Goal: Task Accomplishment & Management: Manage account settings

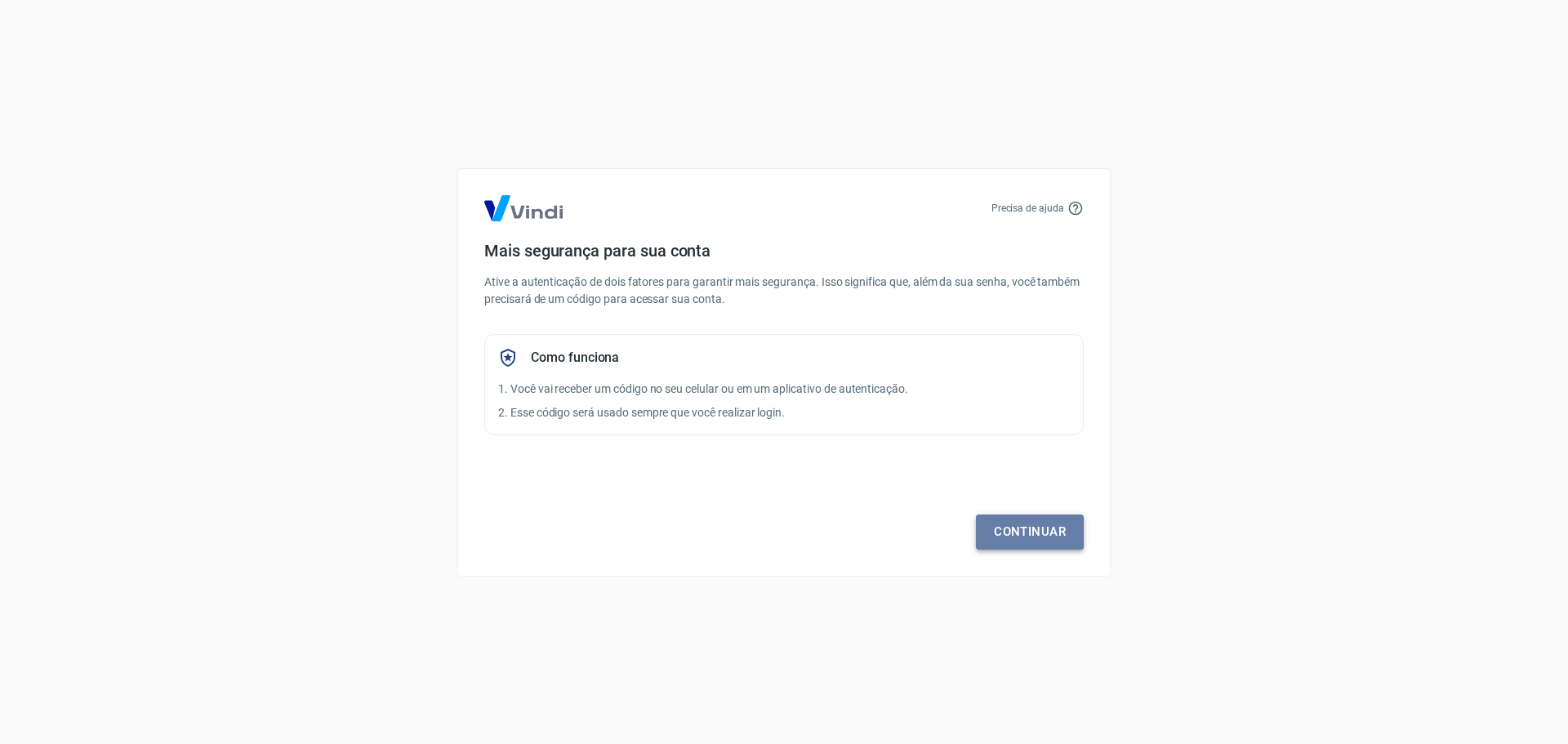
click at [1042, 535] on link "Continuar" at bounding box center [1030, 531] width 108 height 34
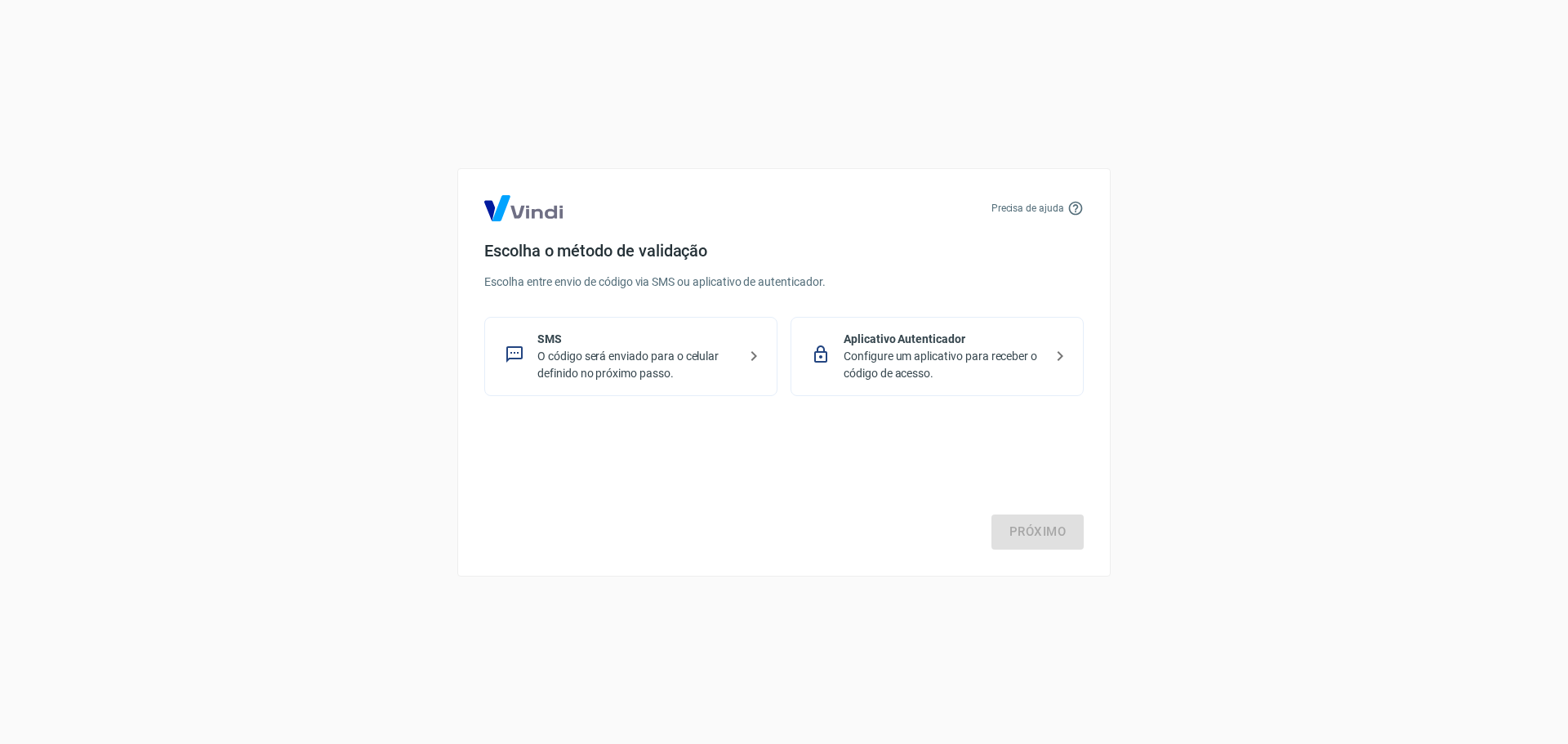
click at [717, 358] on p "O código será enviado para o celular definido no próximo passo." at bounding box center [637, 365] width 200 height 34
click at [1043, 534] on link "Próximo" at bounding box center [1038, 531] width 92 height 34
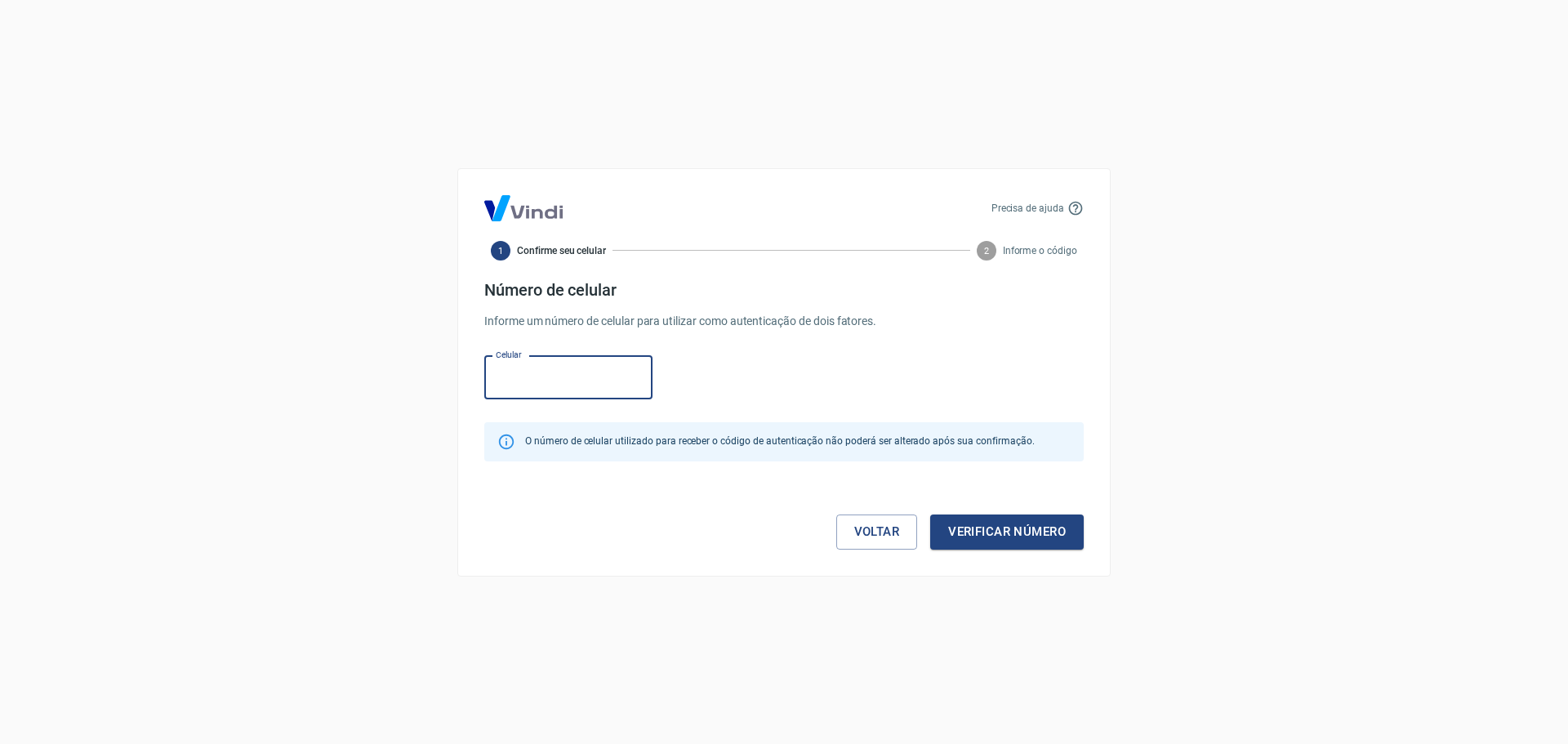
click at [557, 382] on input "Celular" at bounding box center [568, 378] width 168 height 44
type input "(51) 99629-9231"
click at [687, 374] on div "Celular (51) 99629-9231 Celular" at bounding box center [784, 376] width 599 height 53
click at [1037, 528] on button "Verificar número" at bounding box center [1007, 531] width 154 height 34
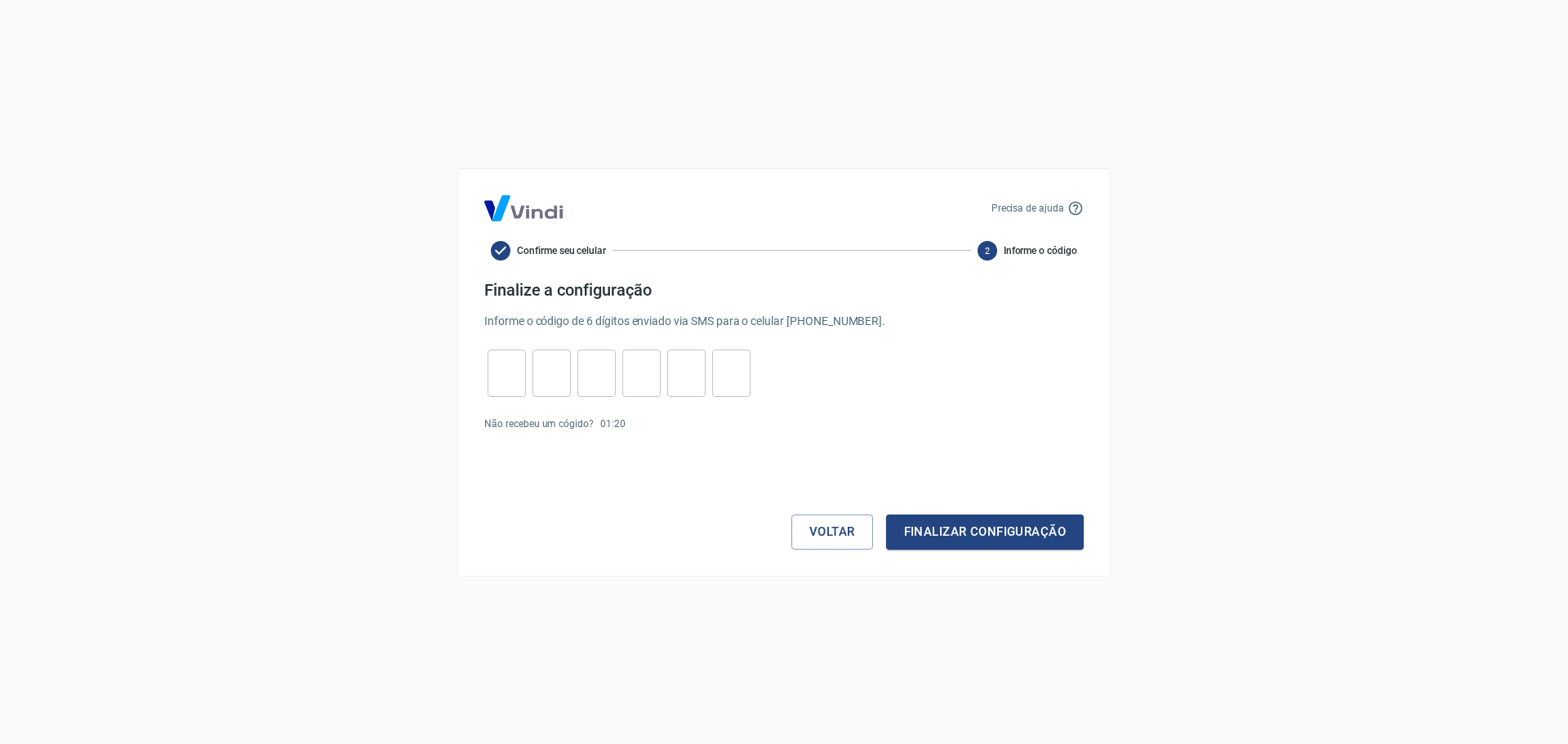
click at [505, 375] on input "tel" at bounding box center [506, 373] width 38 height 35
type input "1"
type input "9"
type input "2"
type input "9"
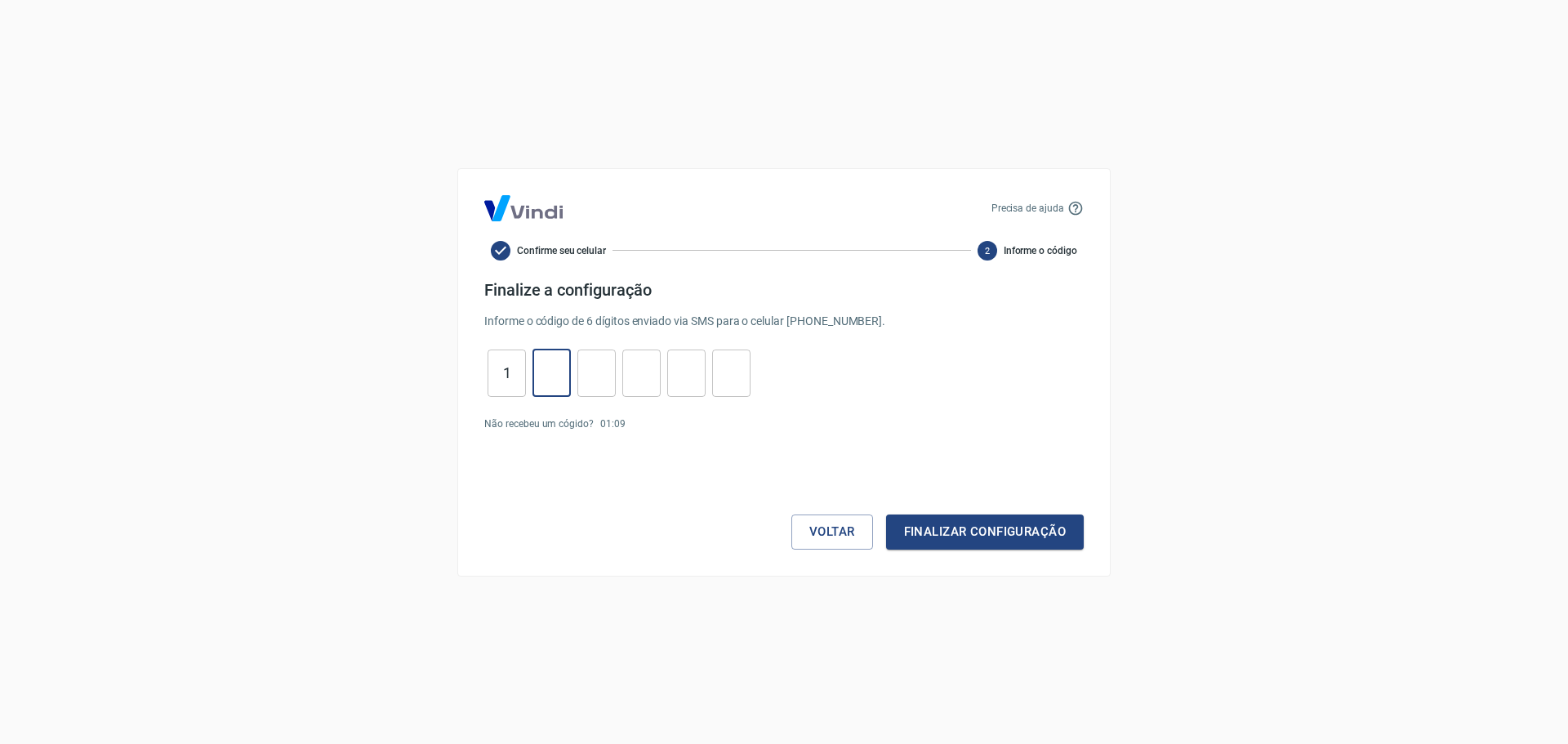
type input "8"
type input "2"
type input "8"
type input "9"
type input "3"
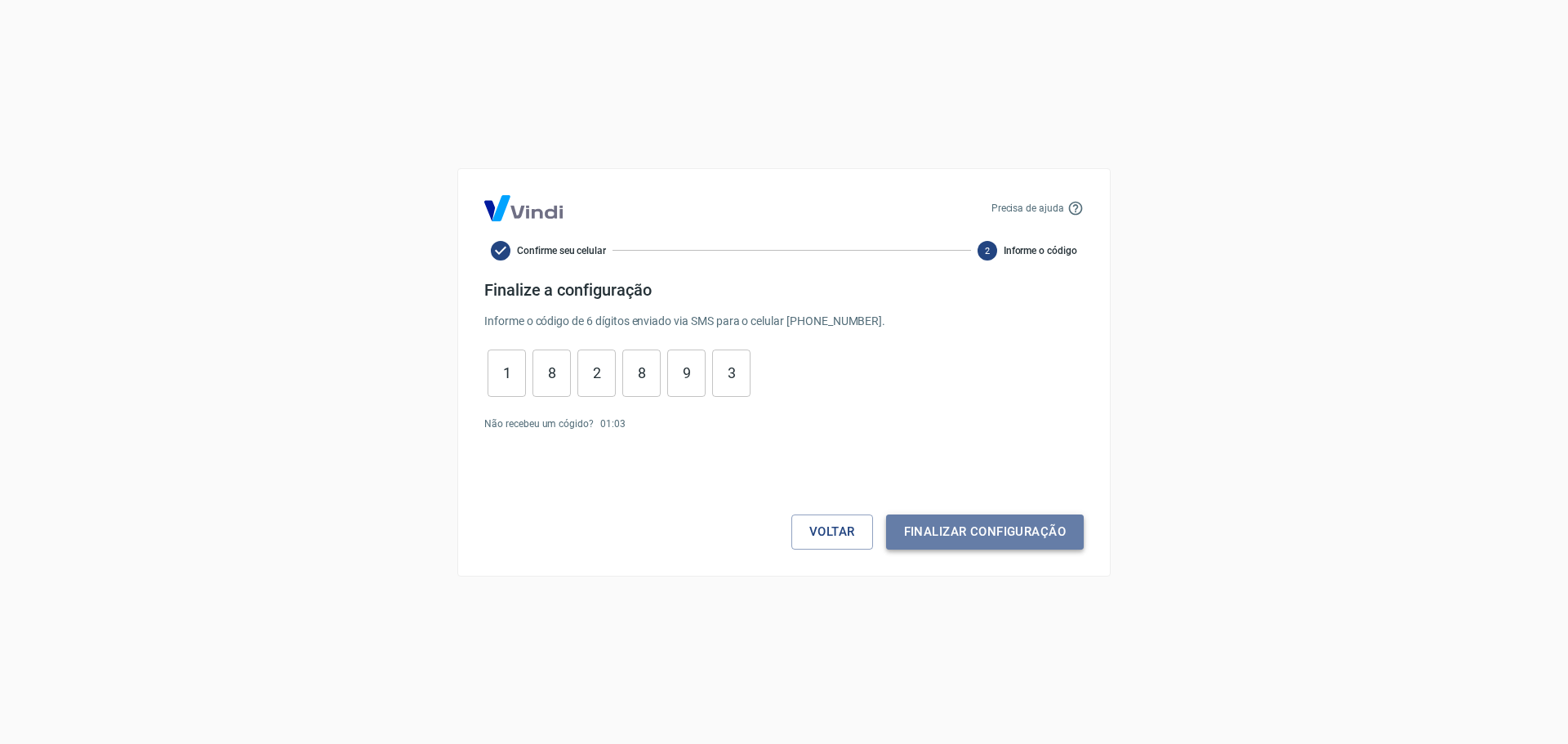
click at [990, 541] on button "Finalizar configuração" at bounding box center [985, 531] width 197 height 34
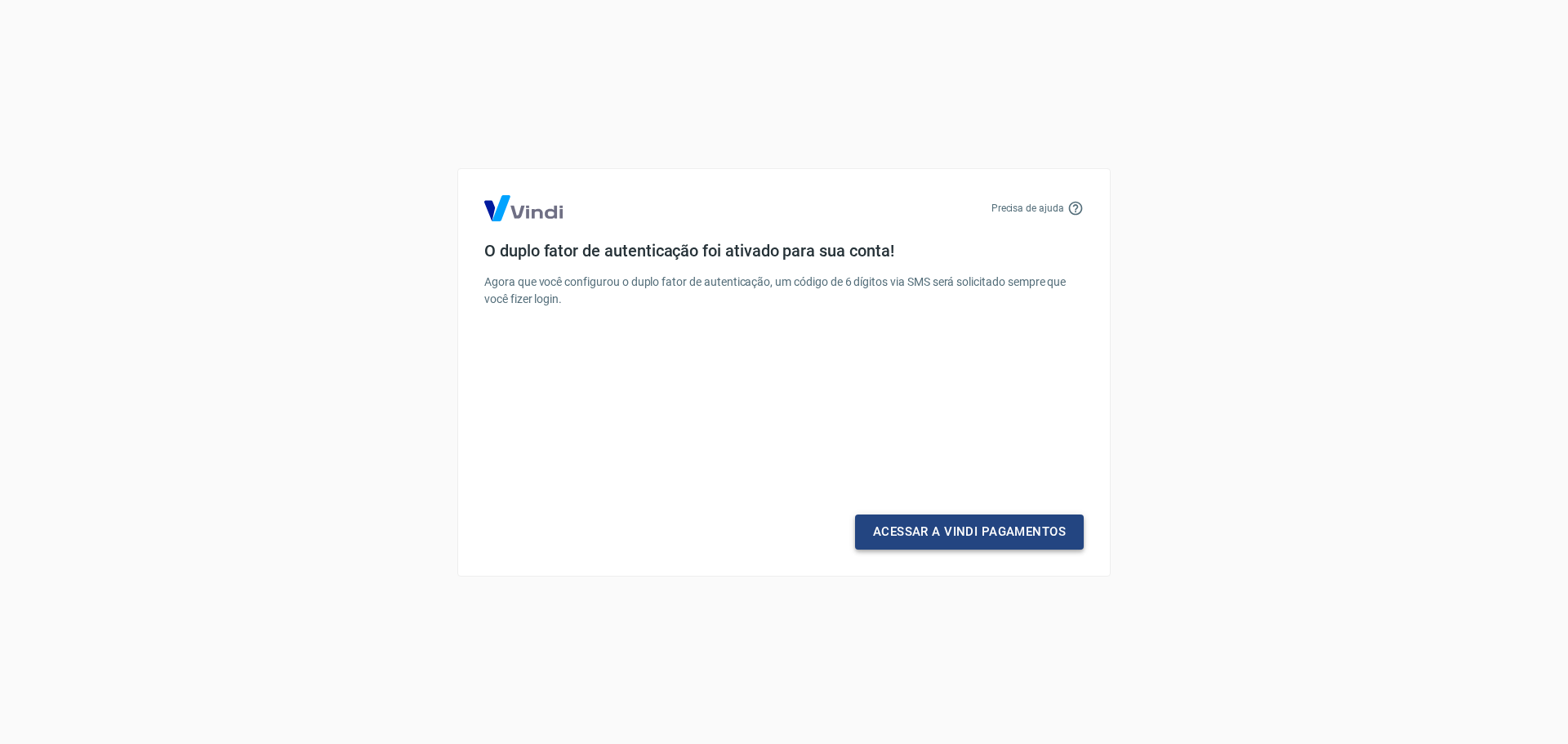
click at [905, 531] on link "Acessar a Vindi Pagamentos" at bounding box center [970, 531] width 229 height 34
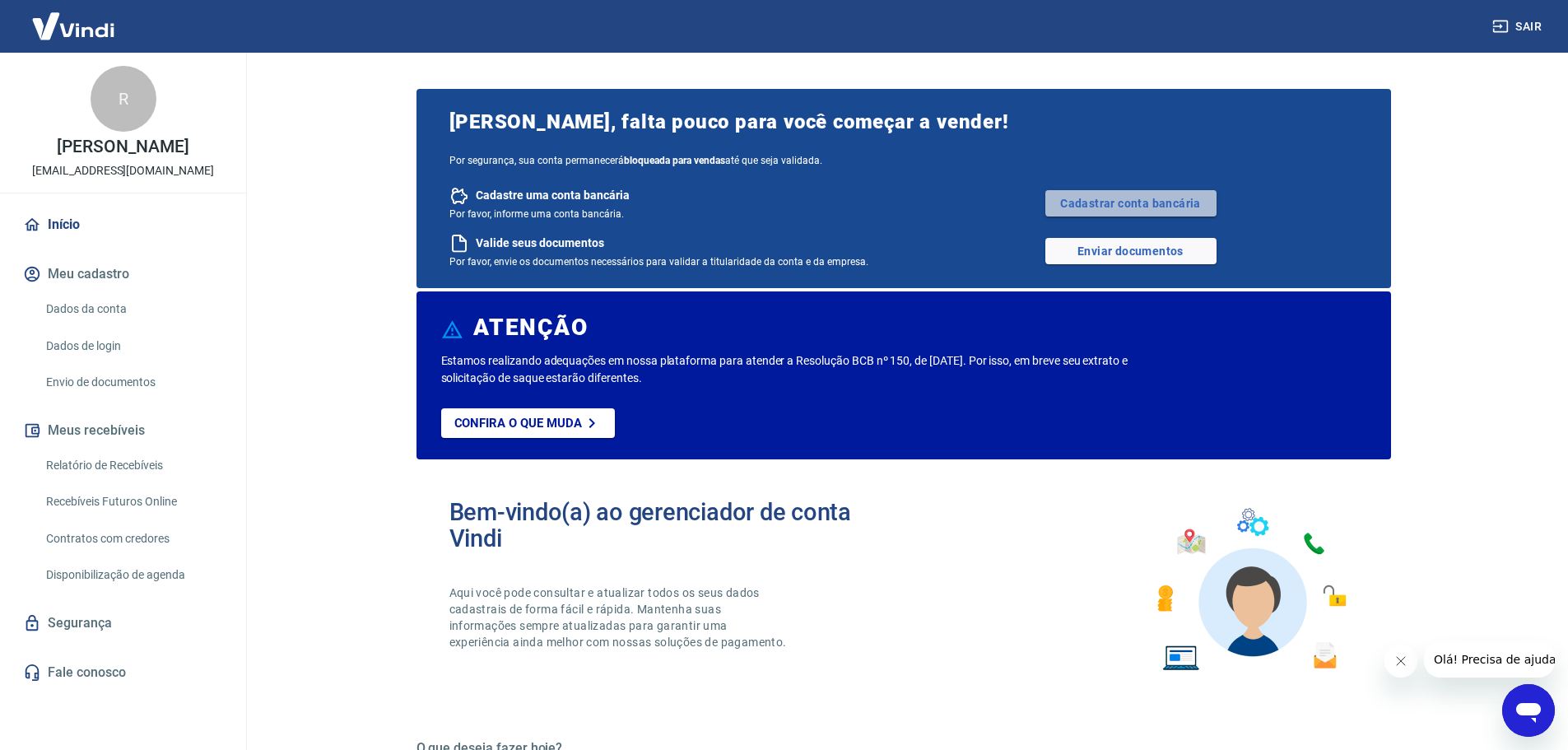
click at [1148, 205] on link "Cadastrar conta bancária" at bounding box center [1131, 203] width 172 height 26
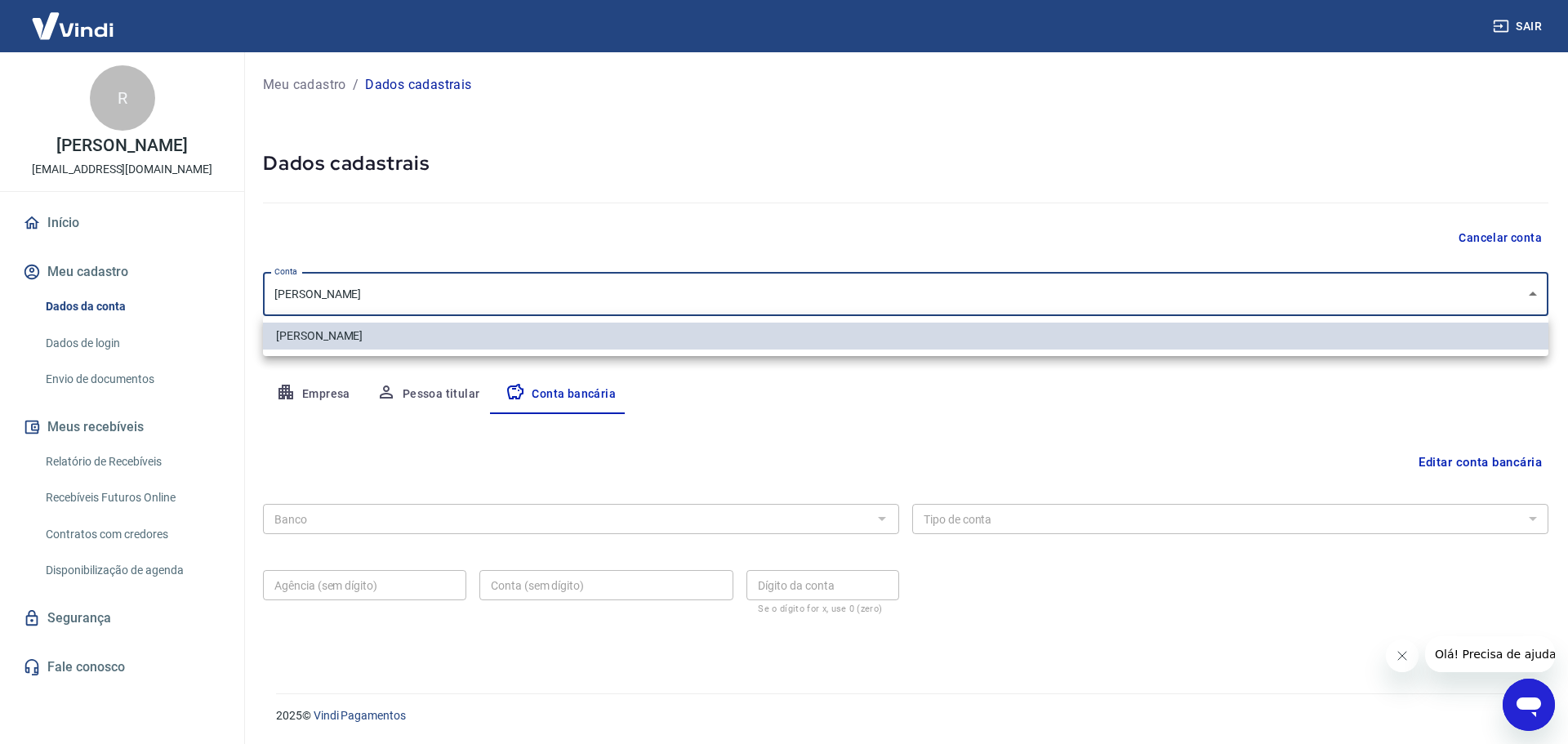
click at [1534, 286] on body "Sair R [PERSON_NAME] [EMAIL_ADDRESS][DOMAIN_NAME] Início Meu cadastro Dados da …" at bounding box center [784, 372] width 1568 height 744
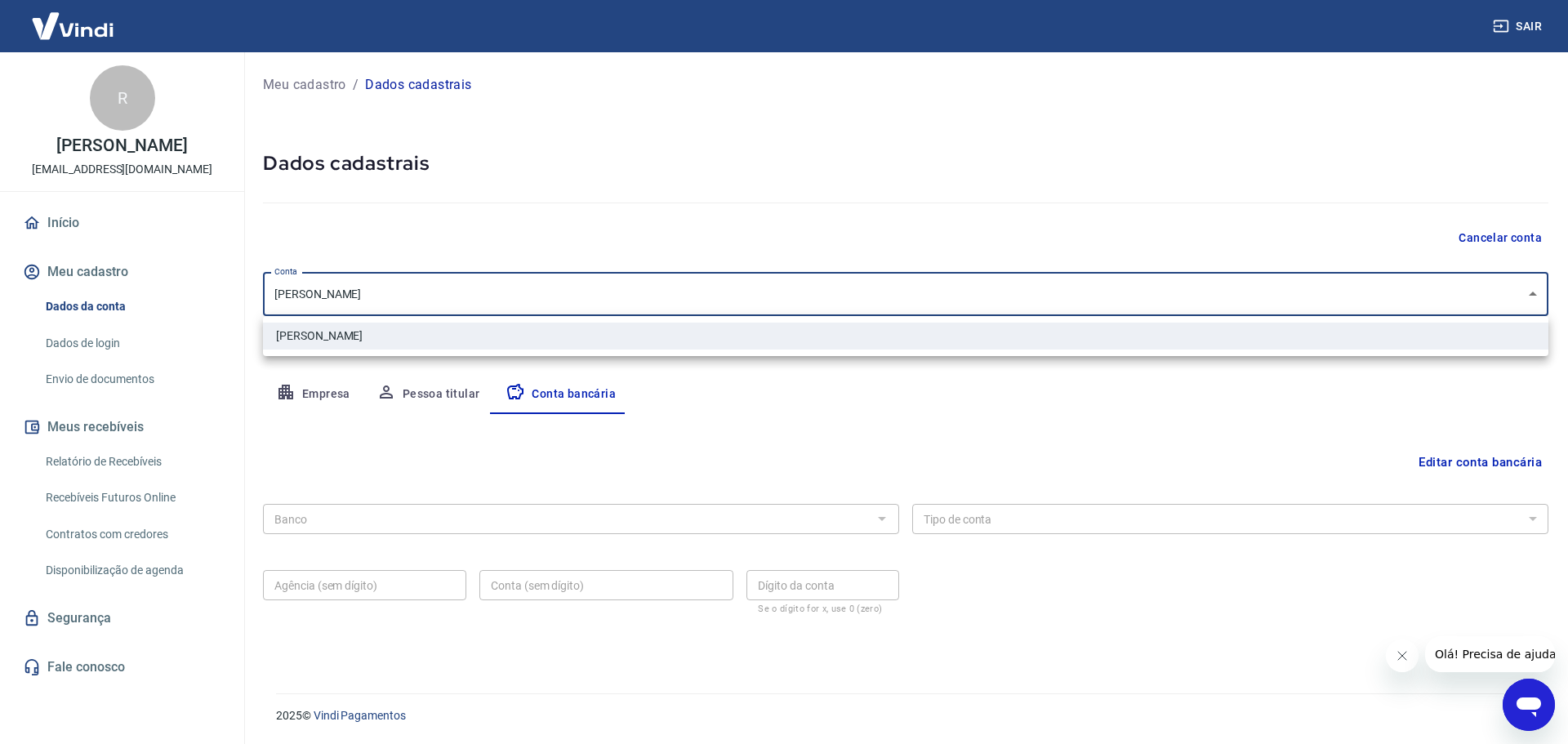
click at [773, 144] on div at bounding box center [784, 372] width 1568 height 744
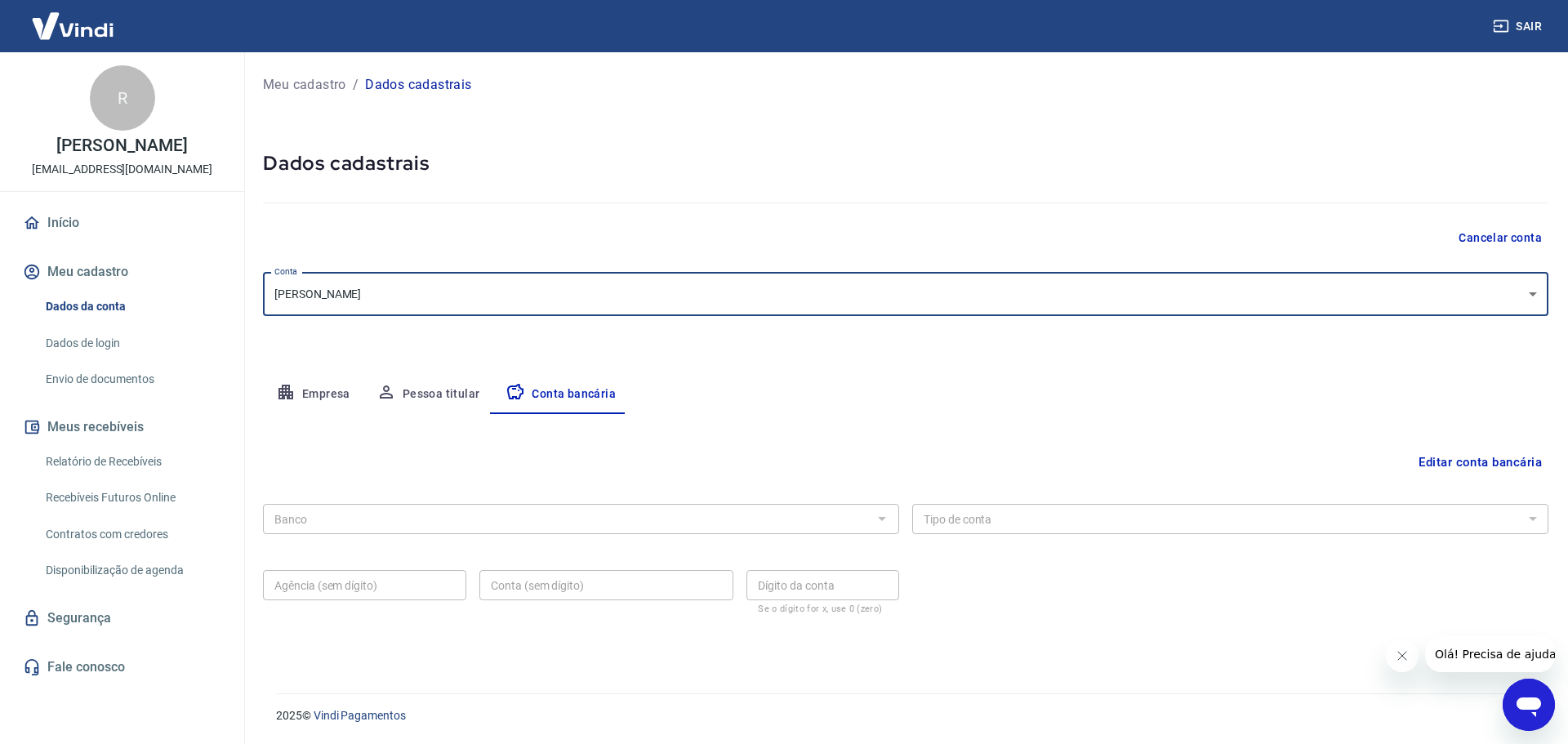
click at [1232, 286] on body "Sair R [PERSON_NAME] [EMAIL_ADDRESS][DOMAIN_NAME] Início Meu cadastro Dados da …" at bounding box center [784, 372] width 1568 height 744
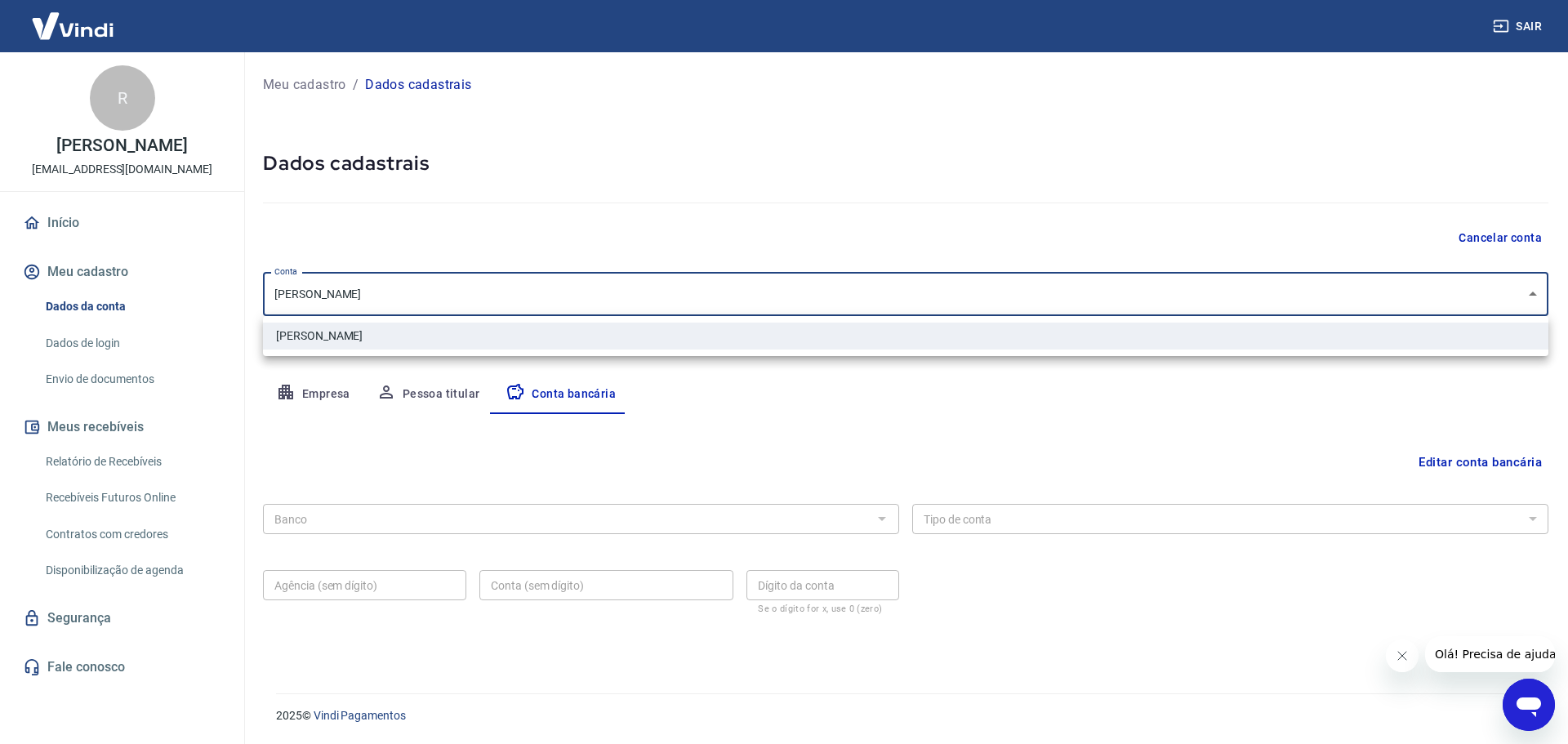
click at [1232, 286] on div at bounding box center [784, 372] width 1568 height 744
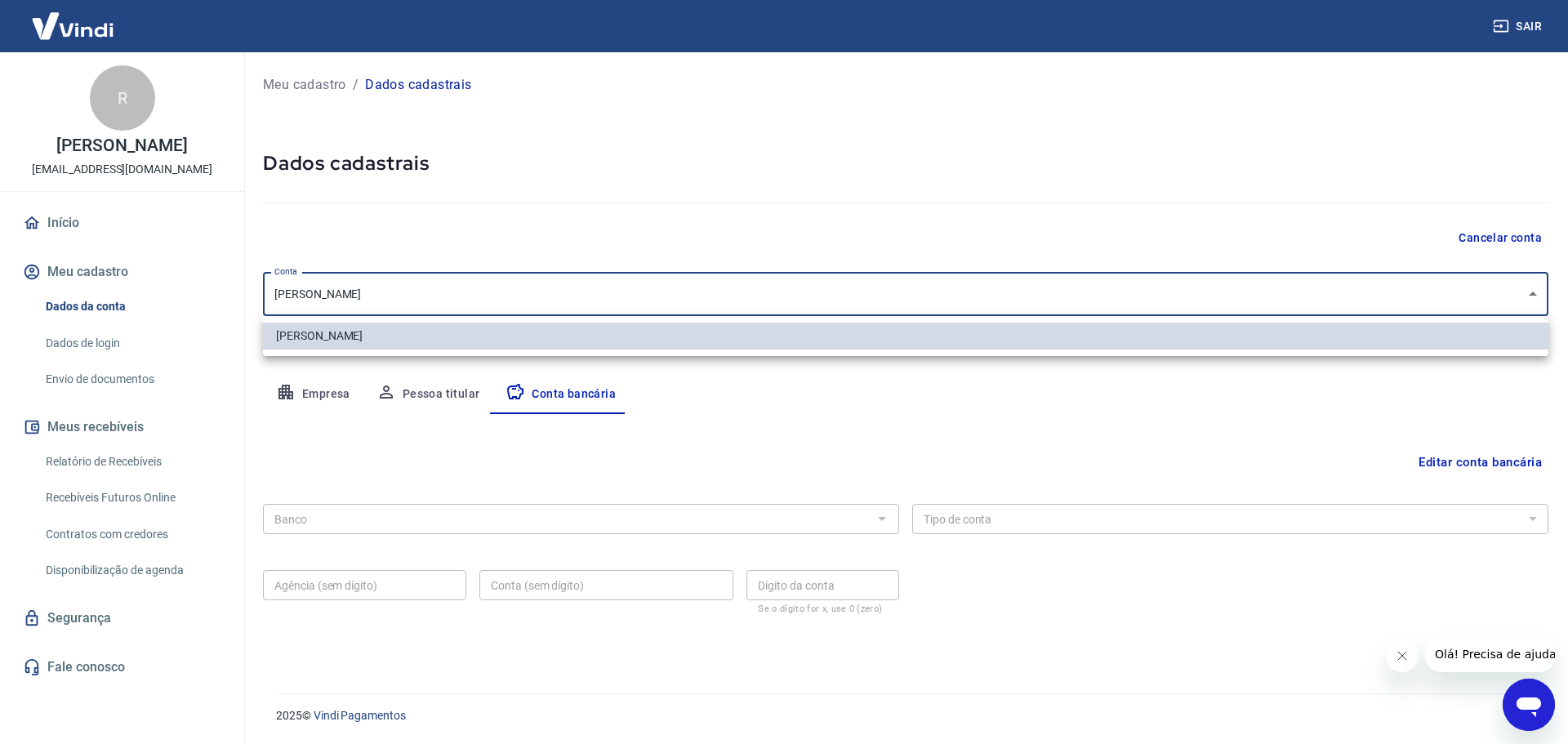
click at [1232, 286] on body "Sair R [PERSON_NAME] [EMAIL_ADDRESS][DOMAIN_NAME] Início Meu cadastro Dados da …" at bounding box center [784, 372] width 1568 height 744
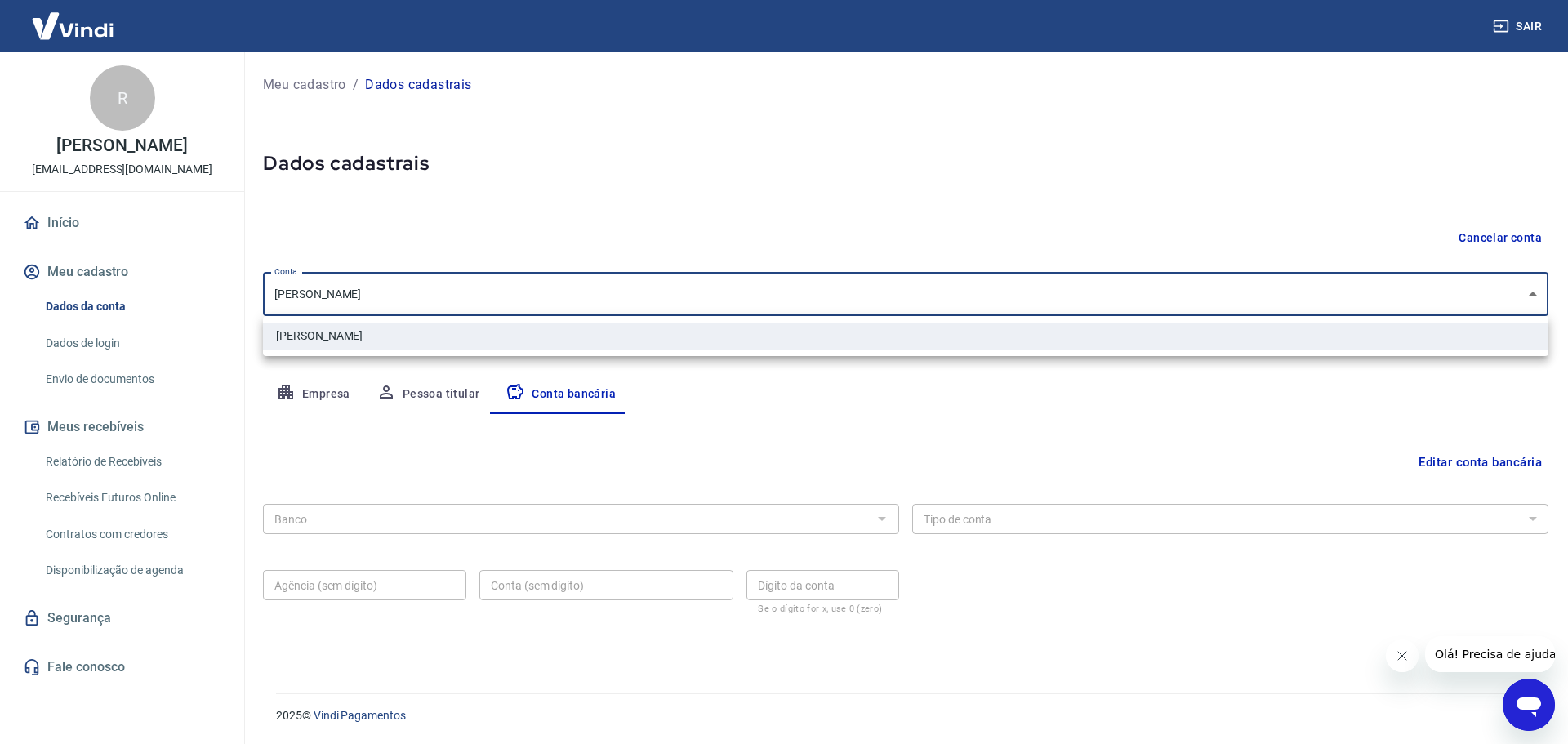
click at [1232, 286] on div at bounding box center [784, 372] width 1568 height 744
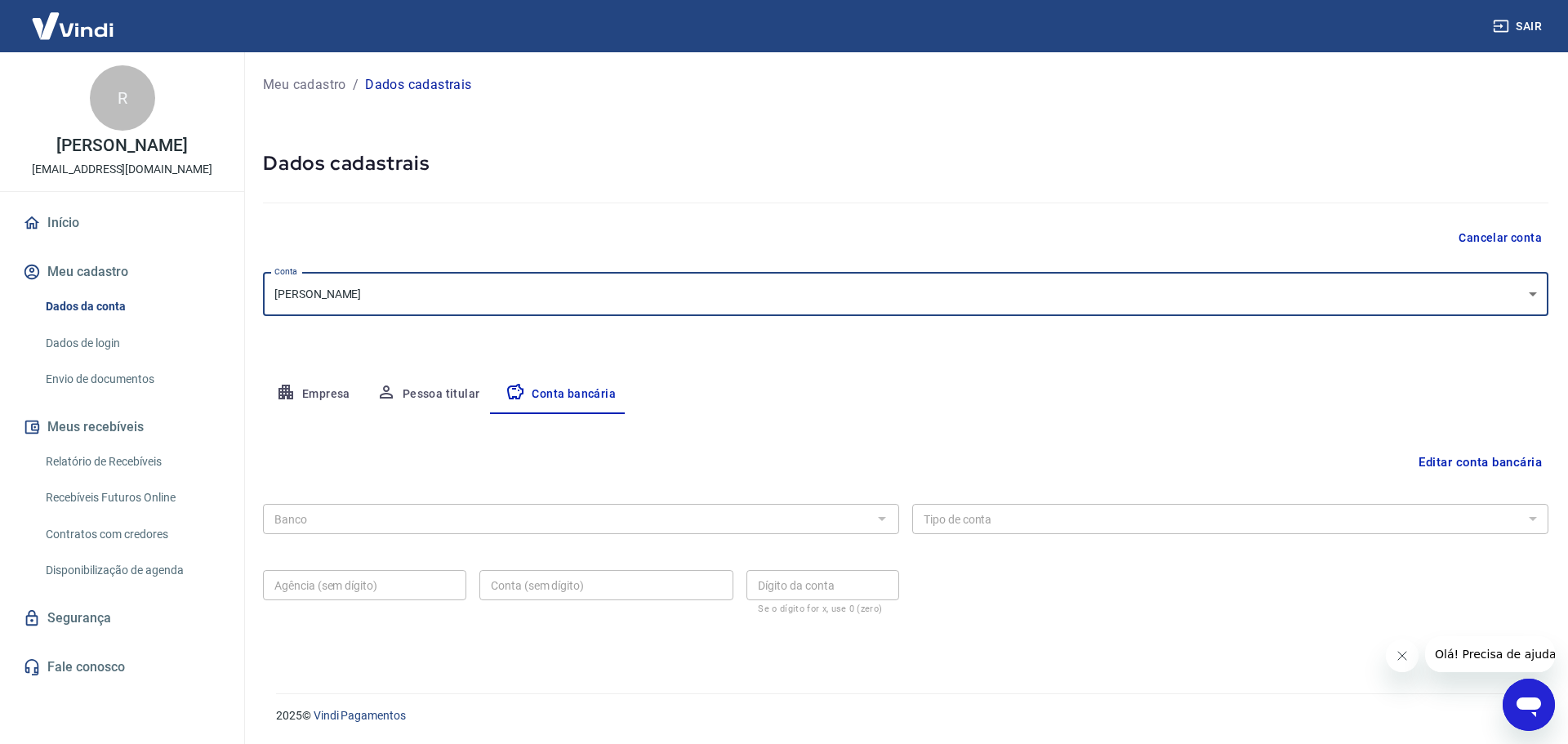
click at [1232, 286] on body "Sair R [PERSON_NAME] [EMAIL_ADDRESS][DOMAIN_NAME] Início Meu cadastro Dados da …" at bounding box center [784, 372] width 1568 height 744
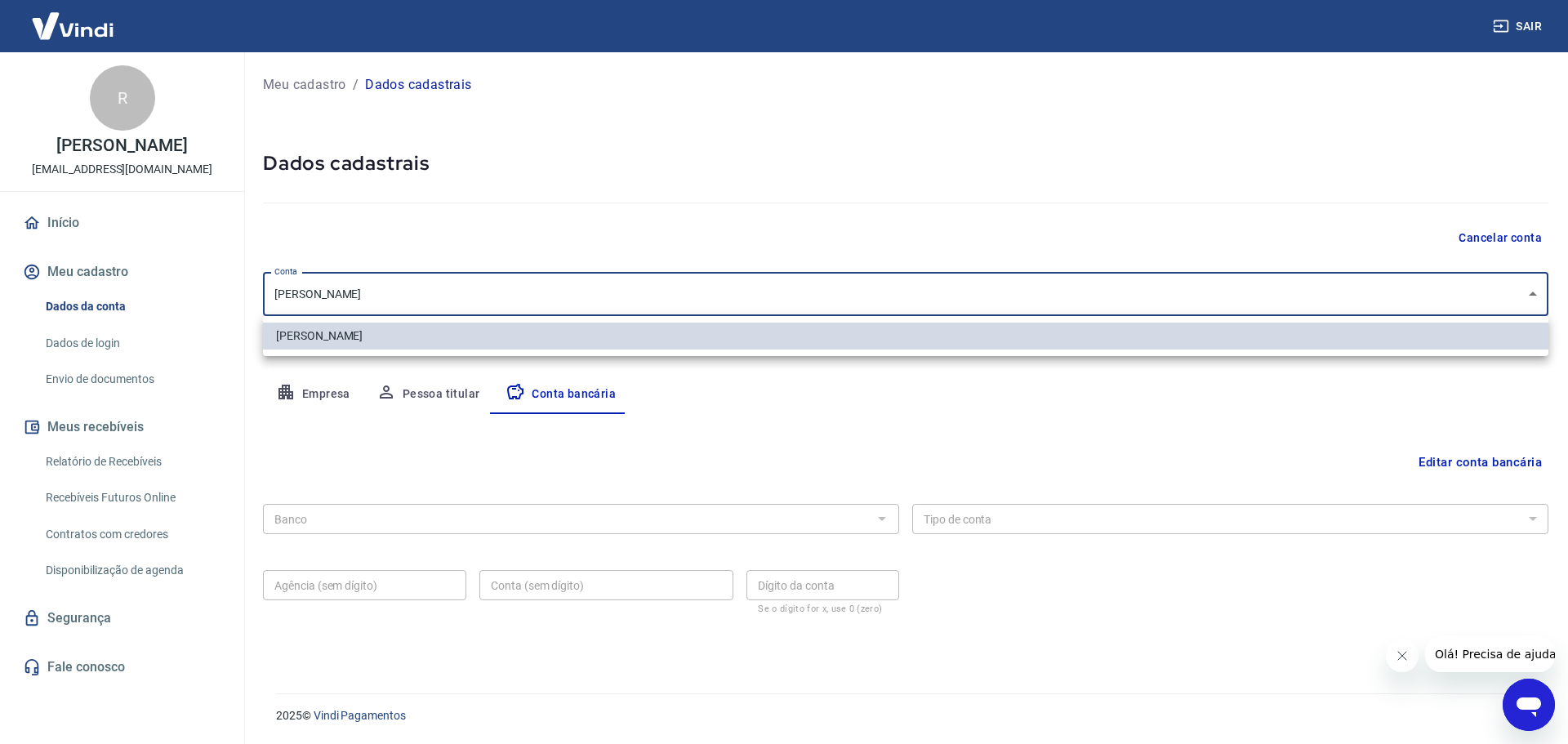
click at [1232, 286] on div at bounding box center [784, 372] width 1568 height 744
click at [1011, 290] on body "Sair R [PERSON_NAME] [EMAIL_ADDRESS][DOMAIN_NAME] Início Meu cadastro Dados da …" at bounding box center [784, 372] width 1568 height 744
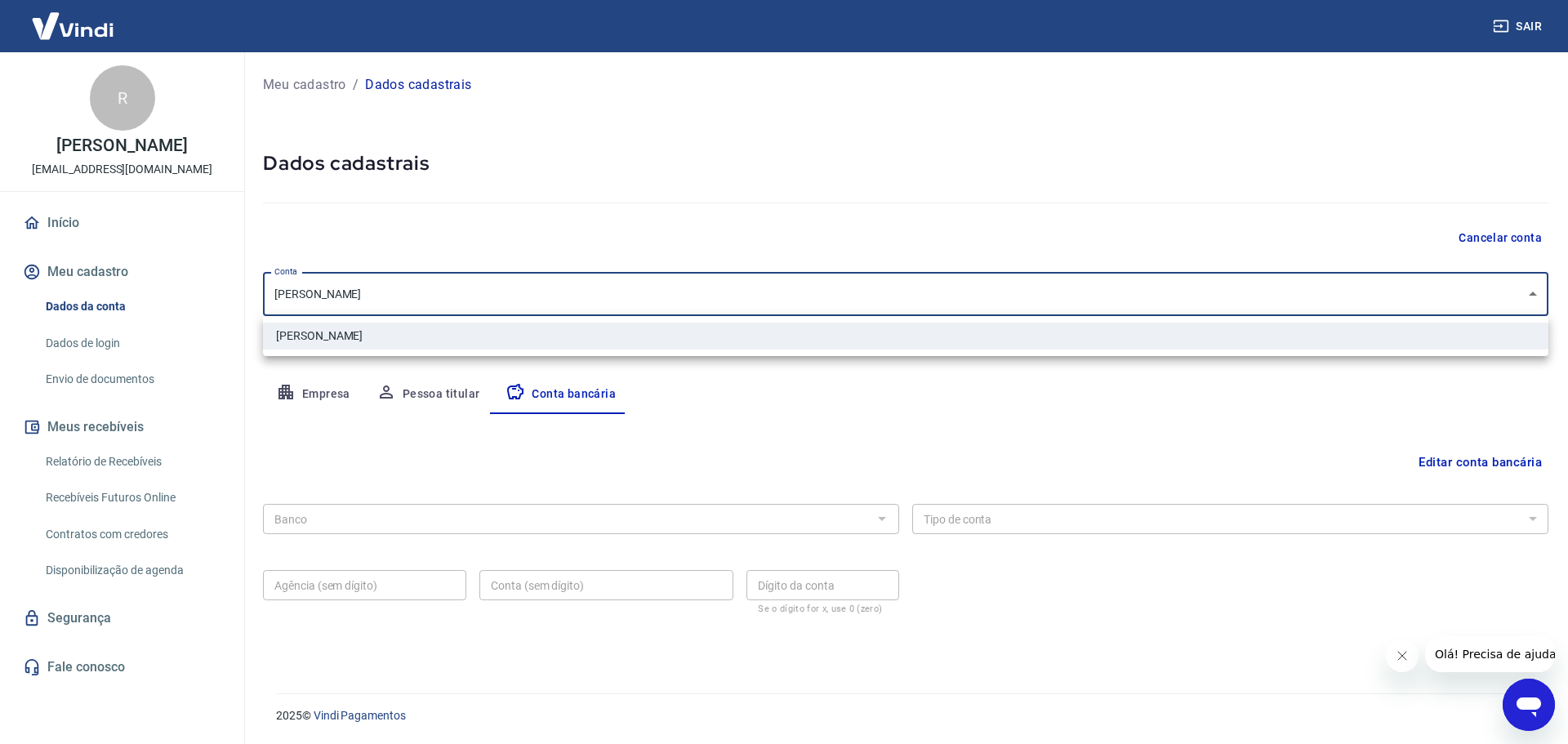
click at [992, 286] on div at bounding box center [784, 372] width 1568 height 744
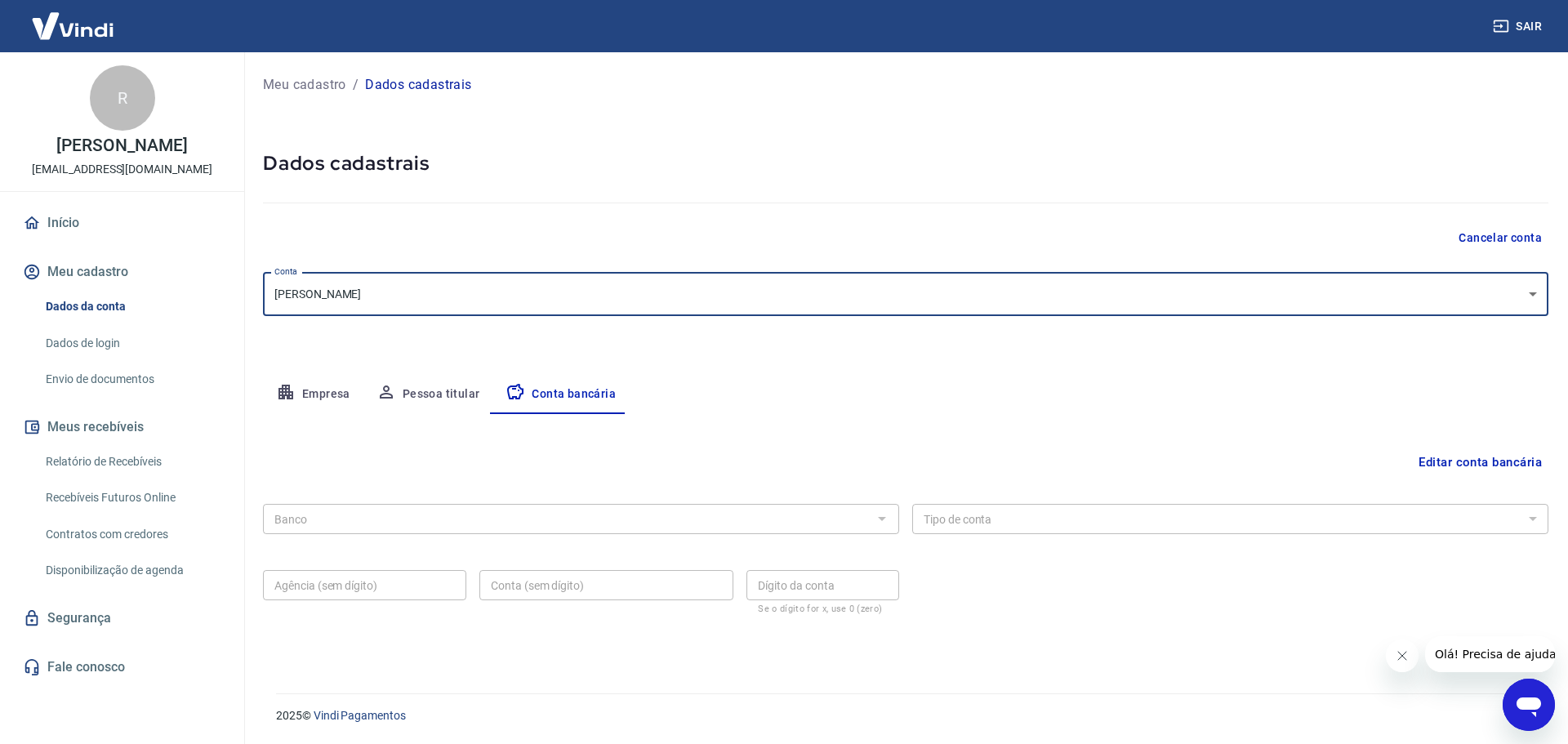
click at [324, 296] on body "Sair R [PERSON_NAME] [EMAIL_ADDRESS][DOMAIN_NAME] Início Meu cadastro Dados da …" at bounding box center [784, 372] width 1568 height 744
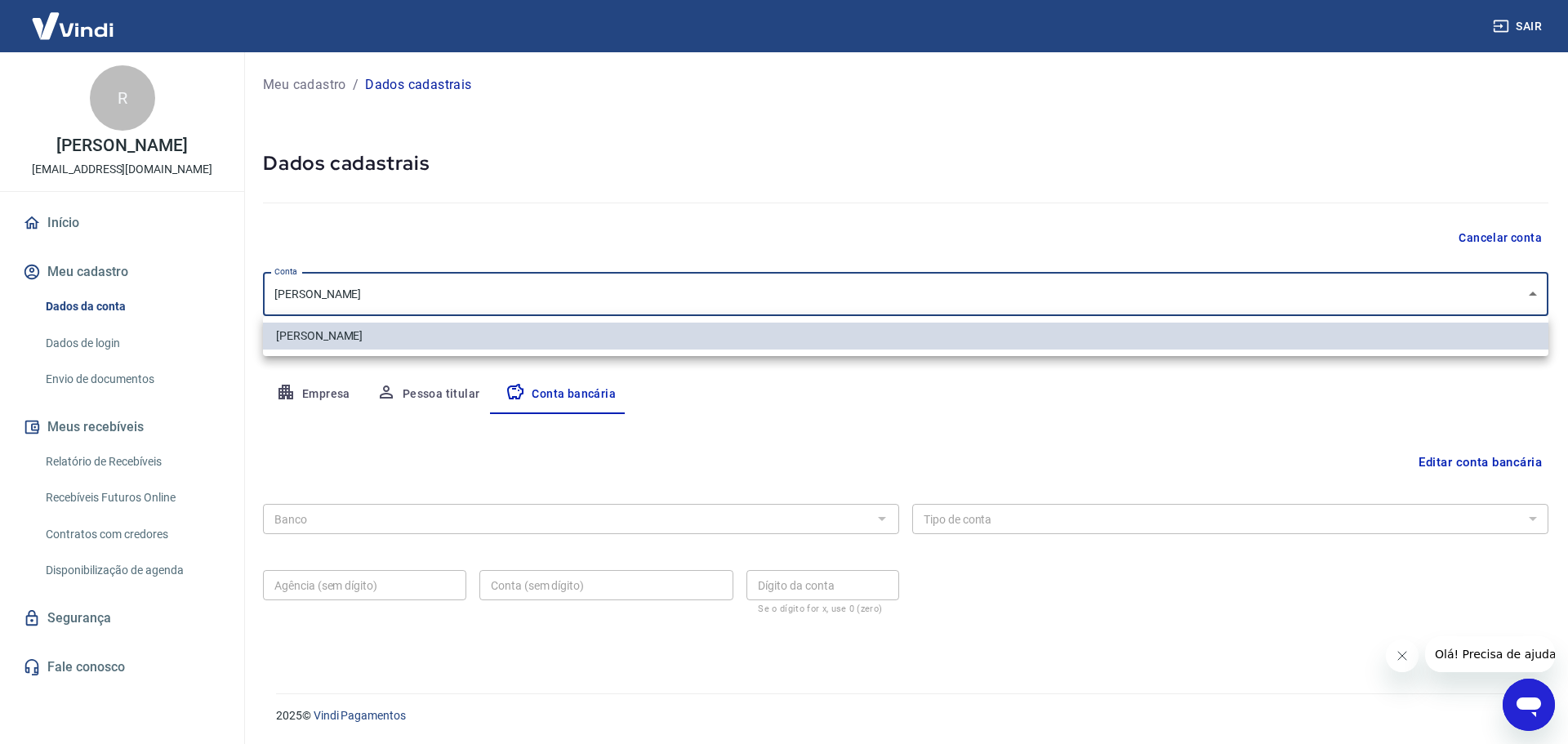
click at [372, 293] on div at bounding box center [784, 372] width 1568 height 744
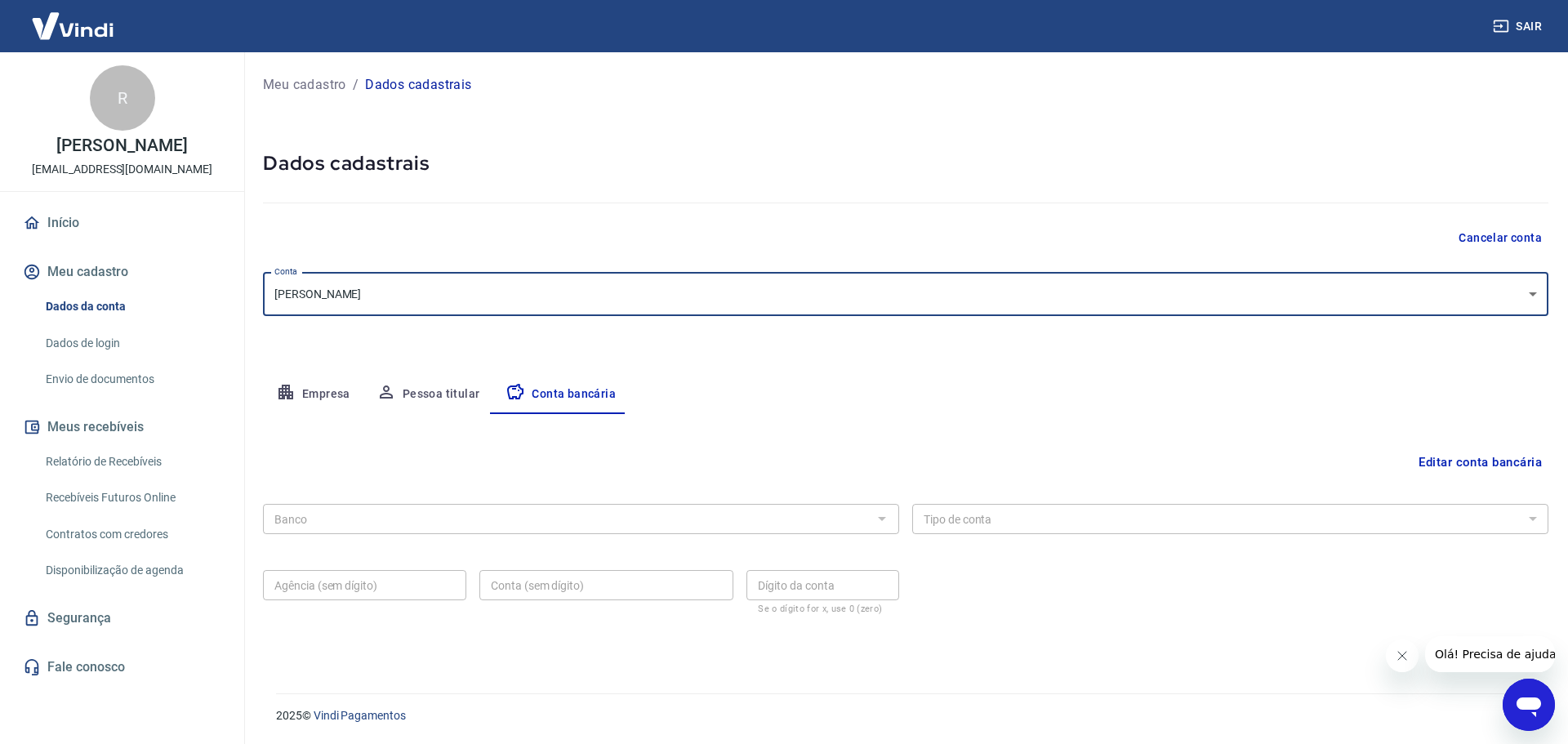
click at [463, 299] on body "Sair R [PERSON_NAME] [EMAIL_ADDRESS][DOMAIN_NAME] Início Meu cadastro Dados da …" at bounding box center [784, 372] width 1568 height 744
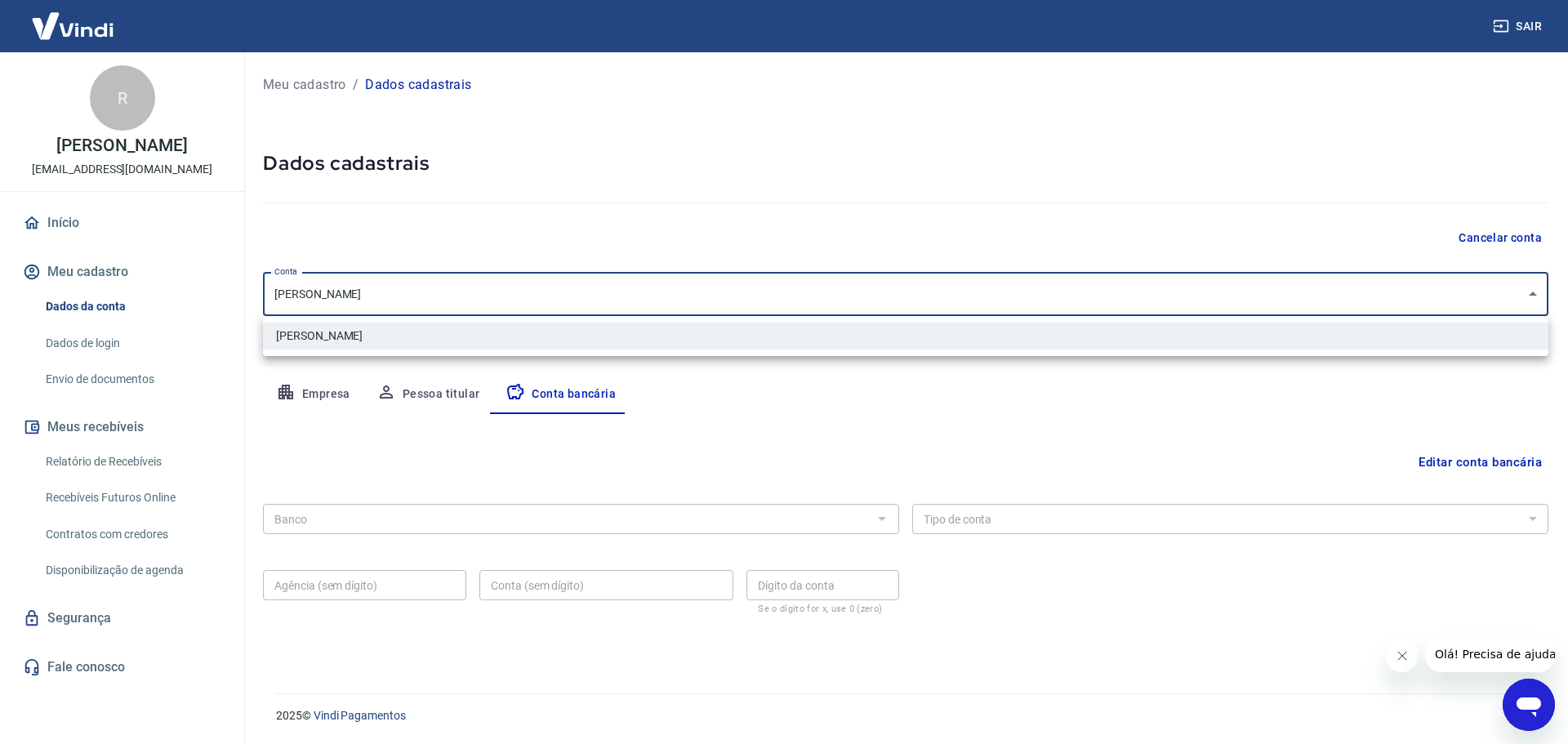
click at [463, 299] on div at bounding box center [784, 372] width 1568 height 744
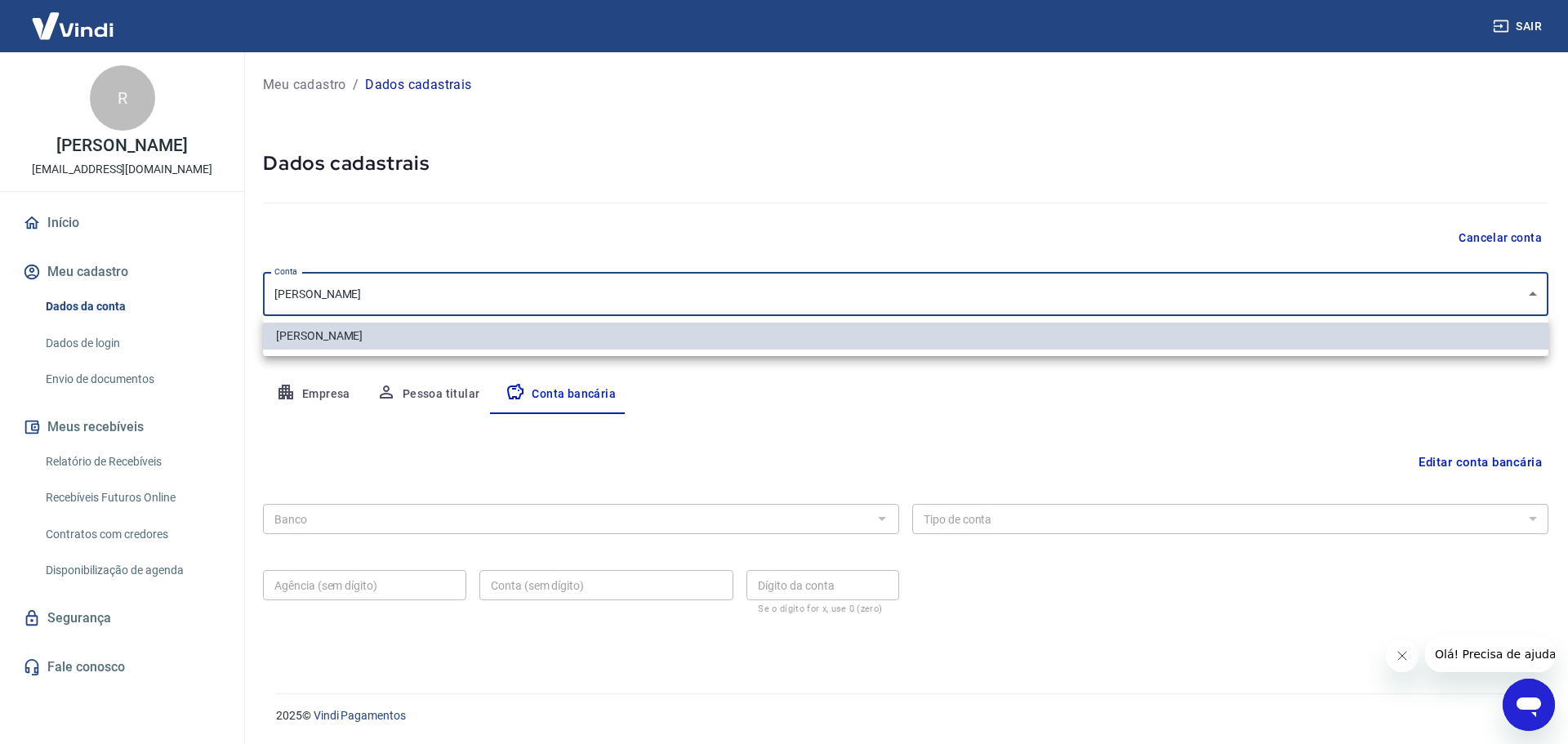
click at [463, 299] on body "Sair R [PERSON_NAME] [EMAIL_ADDRESS][DOMAIN_NAME] Início Meu cadastro Dados da …" at bounding box center [784, 372] width 1568 height 744
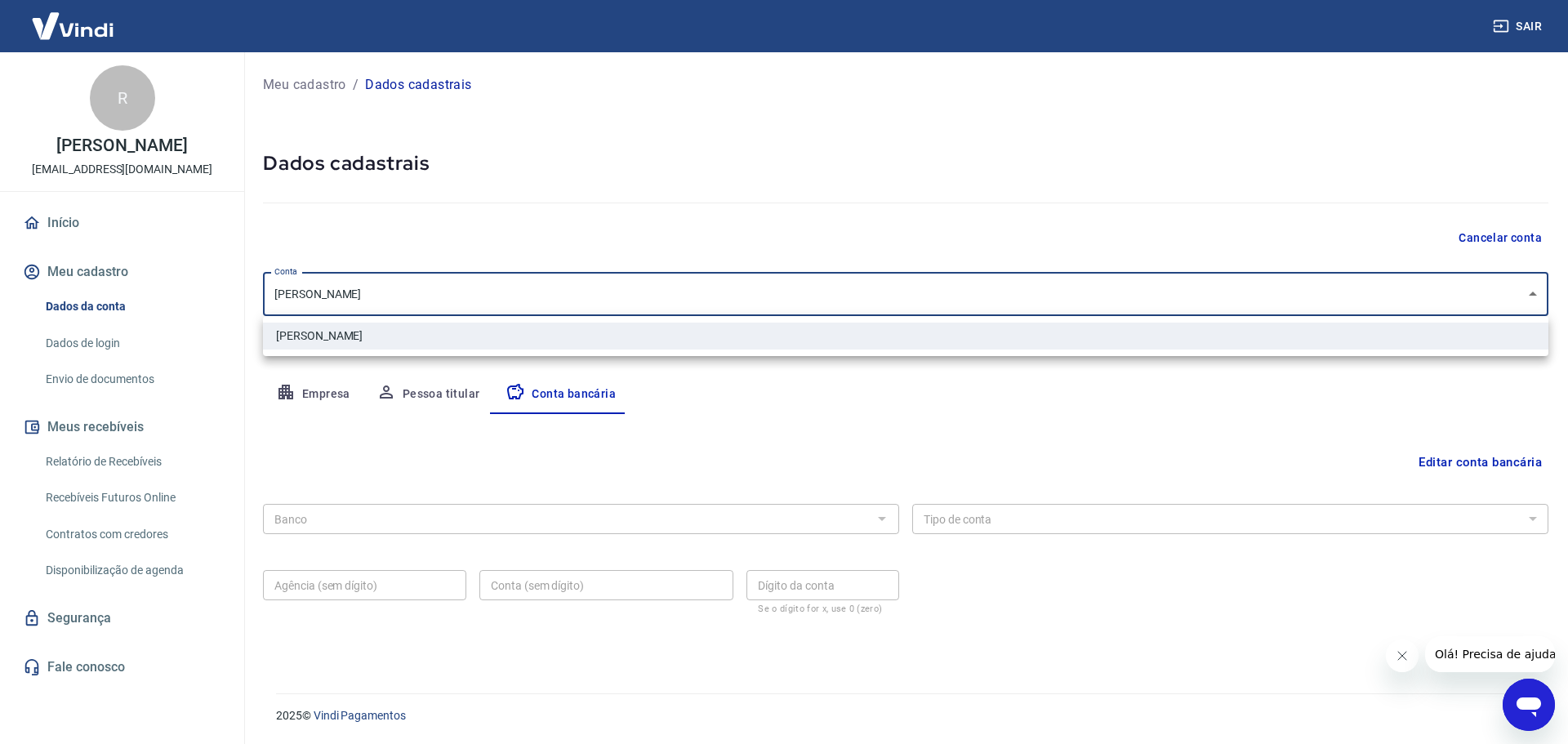
click at [470, 294] on div at bounding box center [784, 372] width 1568 height 744
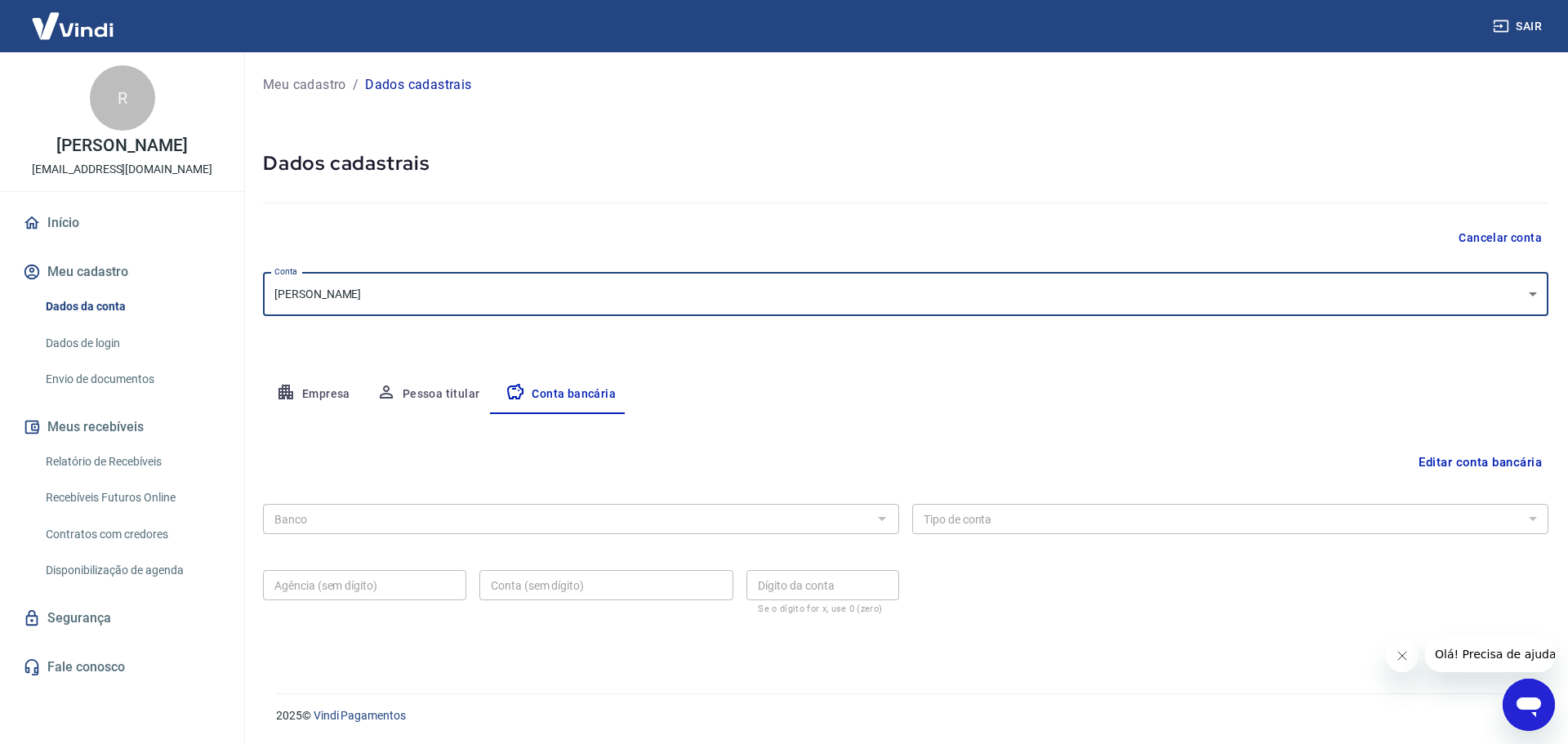
click at [490, 297] on body "Sair R [PERSON_NAME] [EMAIL_ADDRESS][DOMAIN_NAME] Início Meu cadastro Dados da …" at bounding box center [784, 372] width 1568 height 744
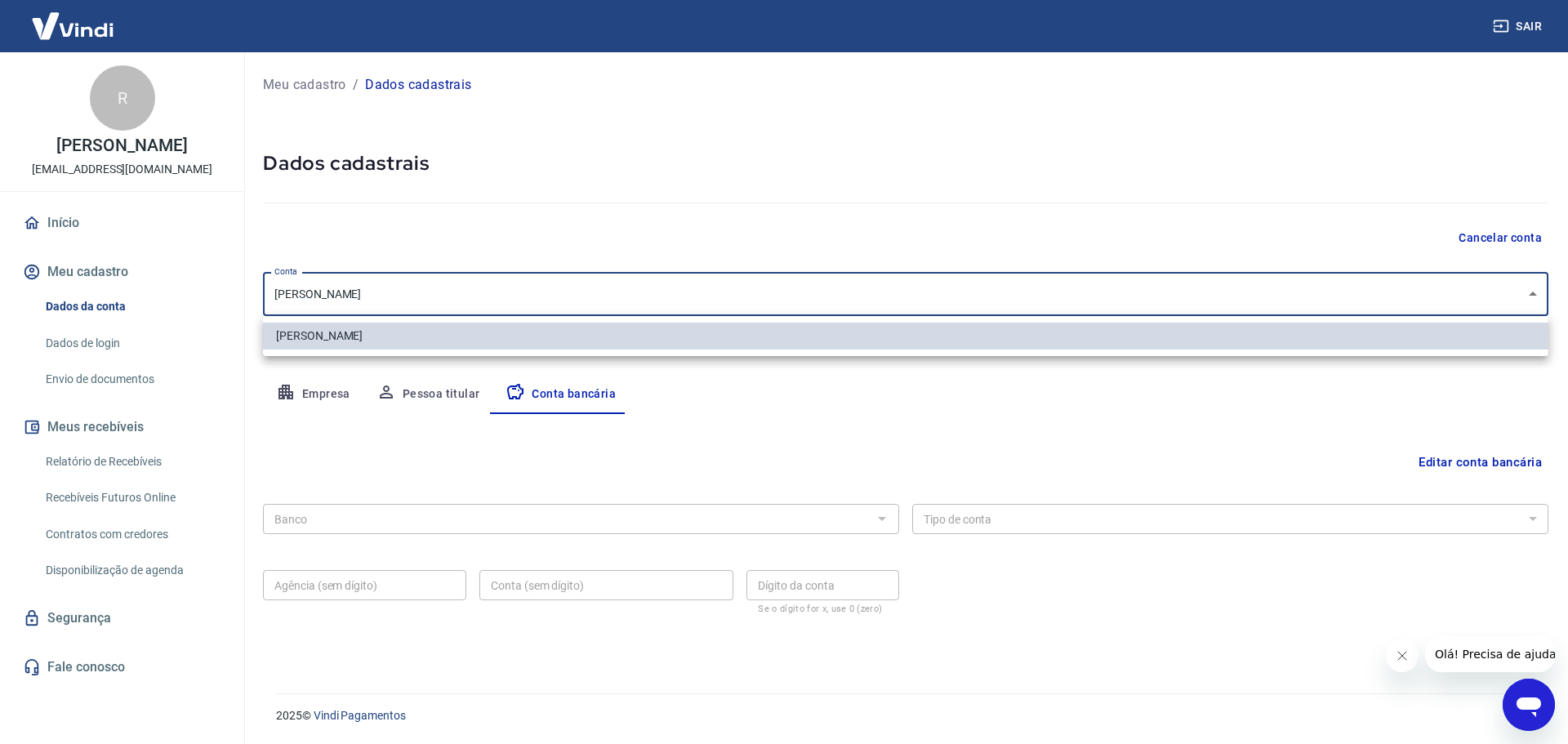
drag, startPoint x: 490, startPoint y: 297, endPoint x: 395, endPoint y: 322, distance: 98.2
click at [490, 296] on div at bounding box center [784, 372] width 1568 height 744
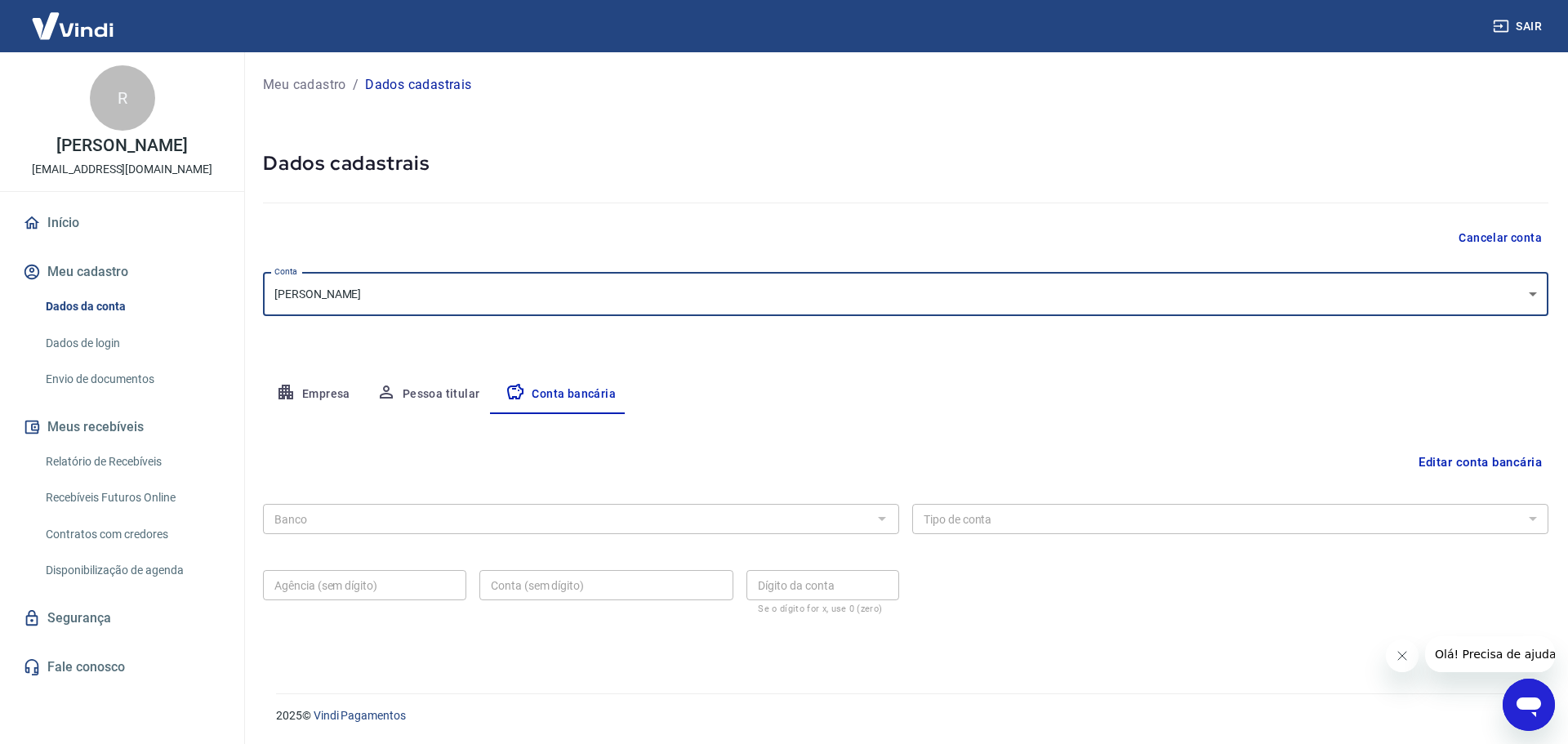
click at [338, 299] on body "Sair R [PERSON_NAME] [EMAIL_ADDRESS][DOMAIN_NAME] Início Meu cadastro Dados da …" at bounding box center [784, 372] width 1568 height 744
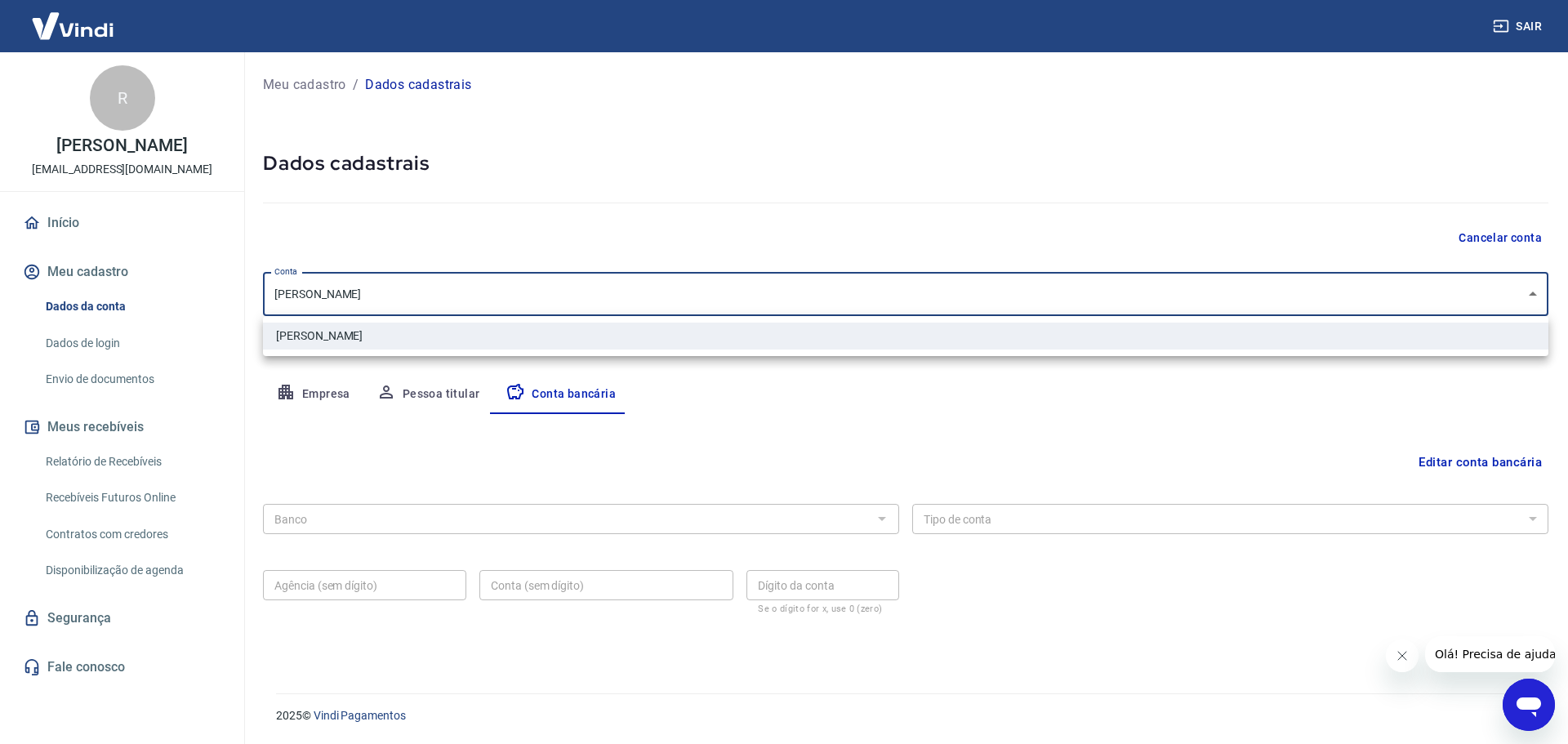
click at [334, 297] on div at bounding box center [784, 372] width 1568 height 744
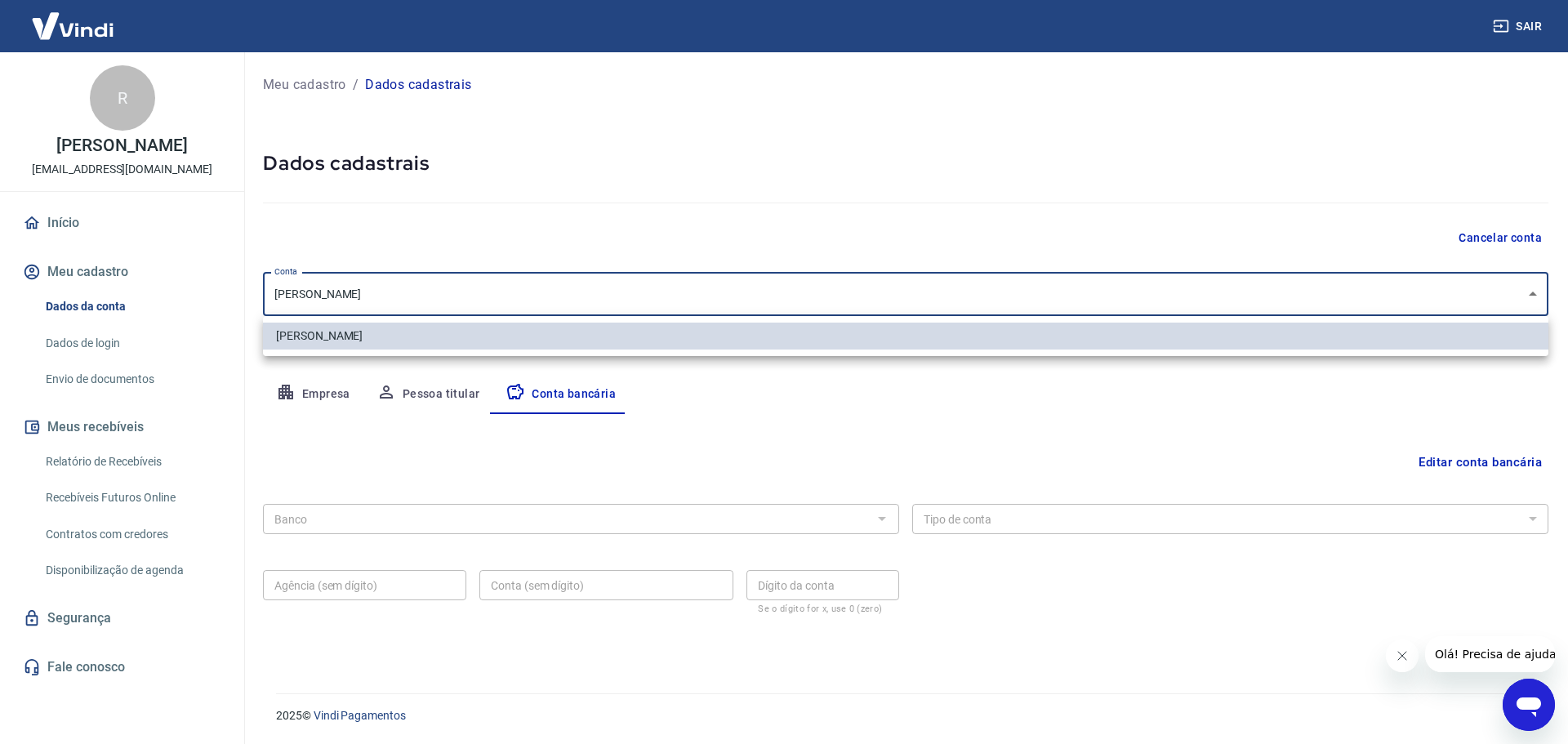
click at [335, 297] on body "Sair R [PERSON_NAME] [EMAIL_ADDRESS][DOMAIN_NAME] Início Meu cadastro Dados da …" at bounding box center [784, 372] width 1568 height 744
click at [626, 159] on div at bounding box center [784, 372] width 1568 height 744
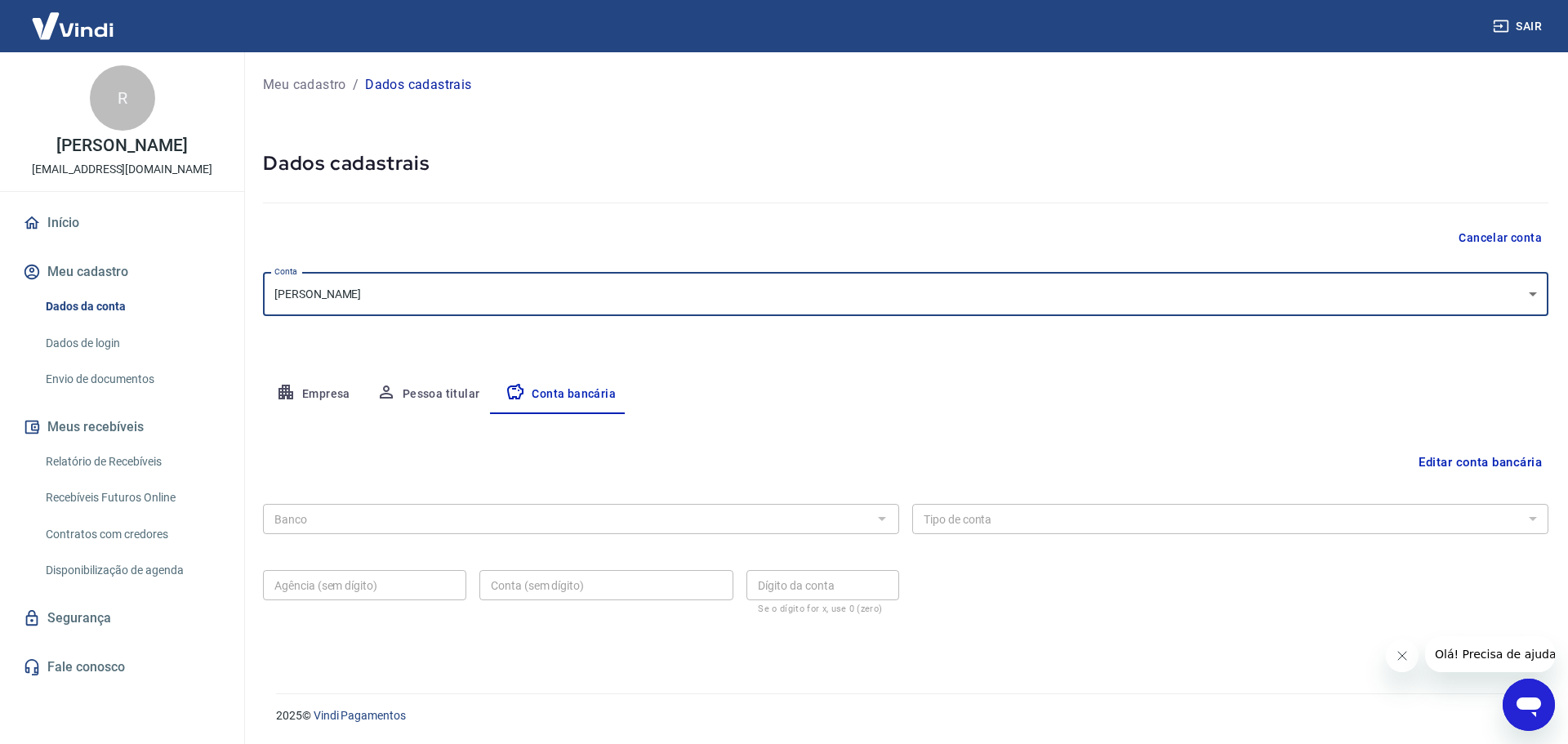
click at [769, 531] on div "Banco" at bounding box center [582, 519] width 637 height 30
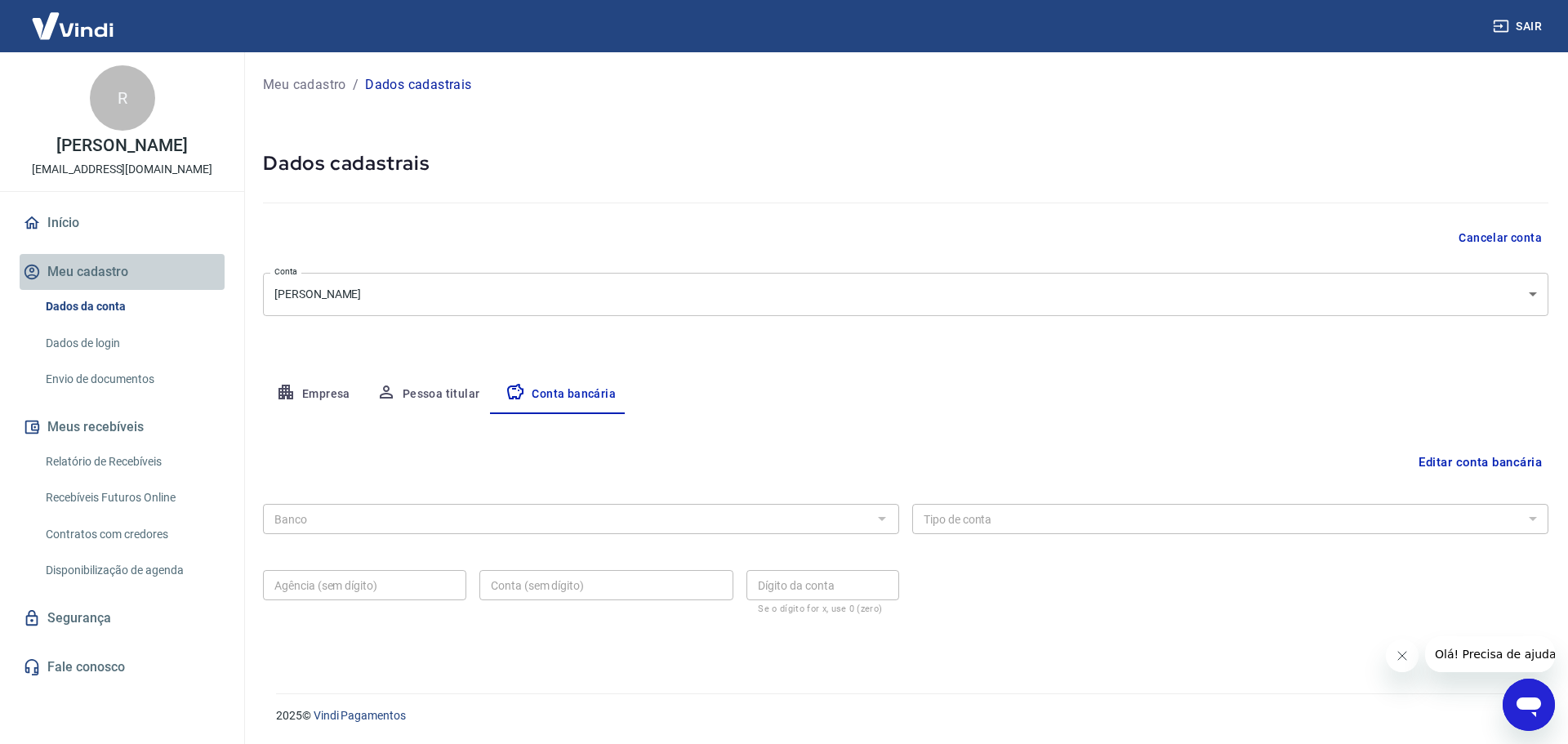
click at [52, 276] on button "Meu cadastro" at bounding box center [122, 272] width 205 height 36
click at [88, 270] on button "Meu cadastro" at bounding box center [122, 272] width 205 height 36
click at [878, 516] on div at bounding box center [881, 518] width 21 height 23
click at [884, 516] on div at bounding box center [881, 518] width 21 height 23
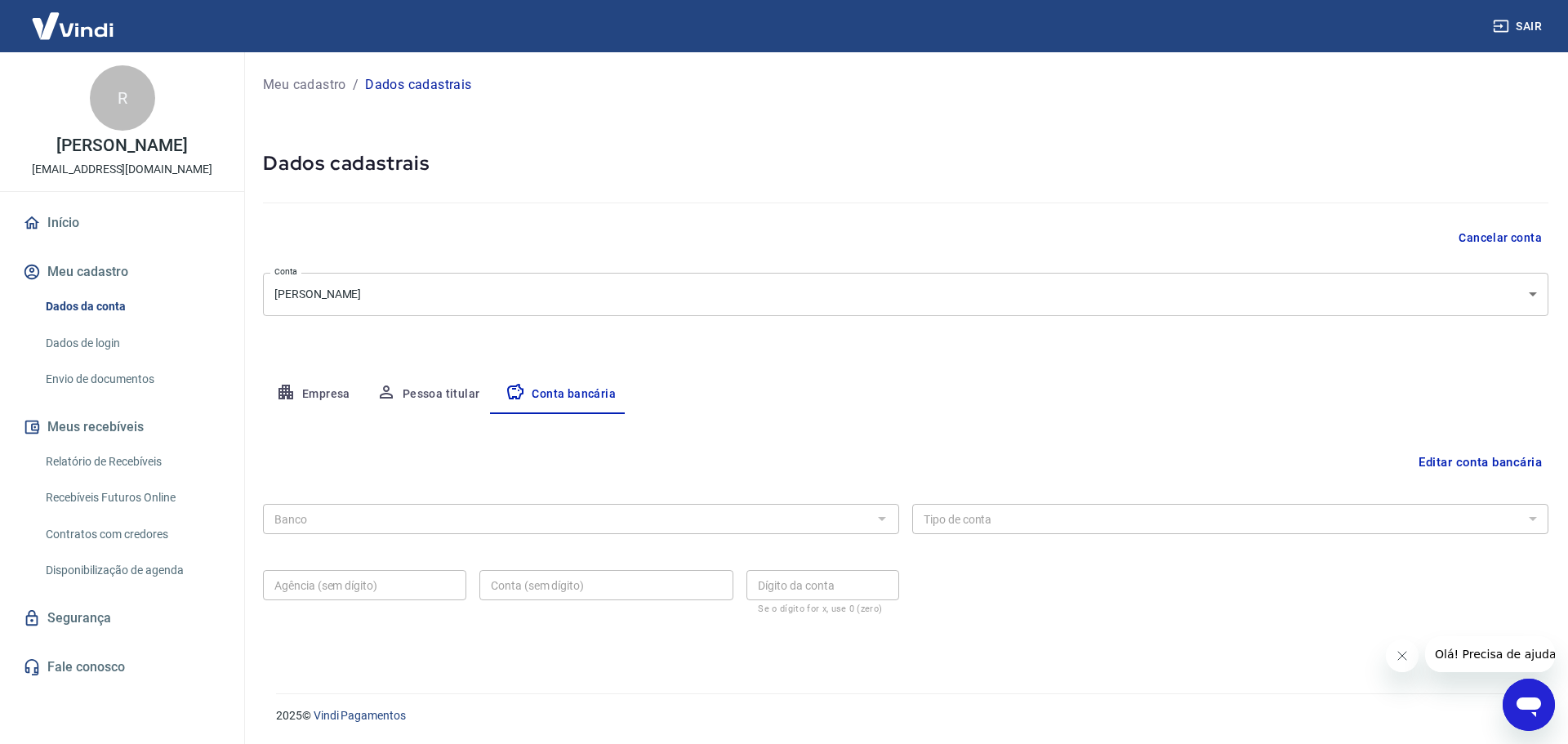
click at [884, 517] on div at bounding box center [881, 518] width 21 height 23
click at [1499, 21] on icon "button" at bounding box center [1501, 26] width 15 height 12
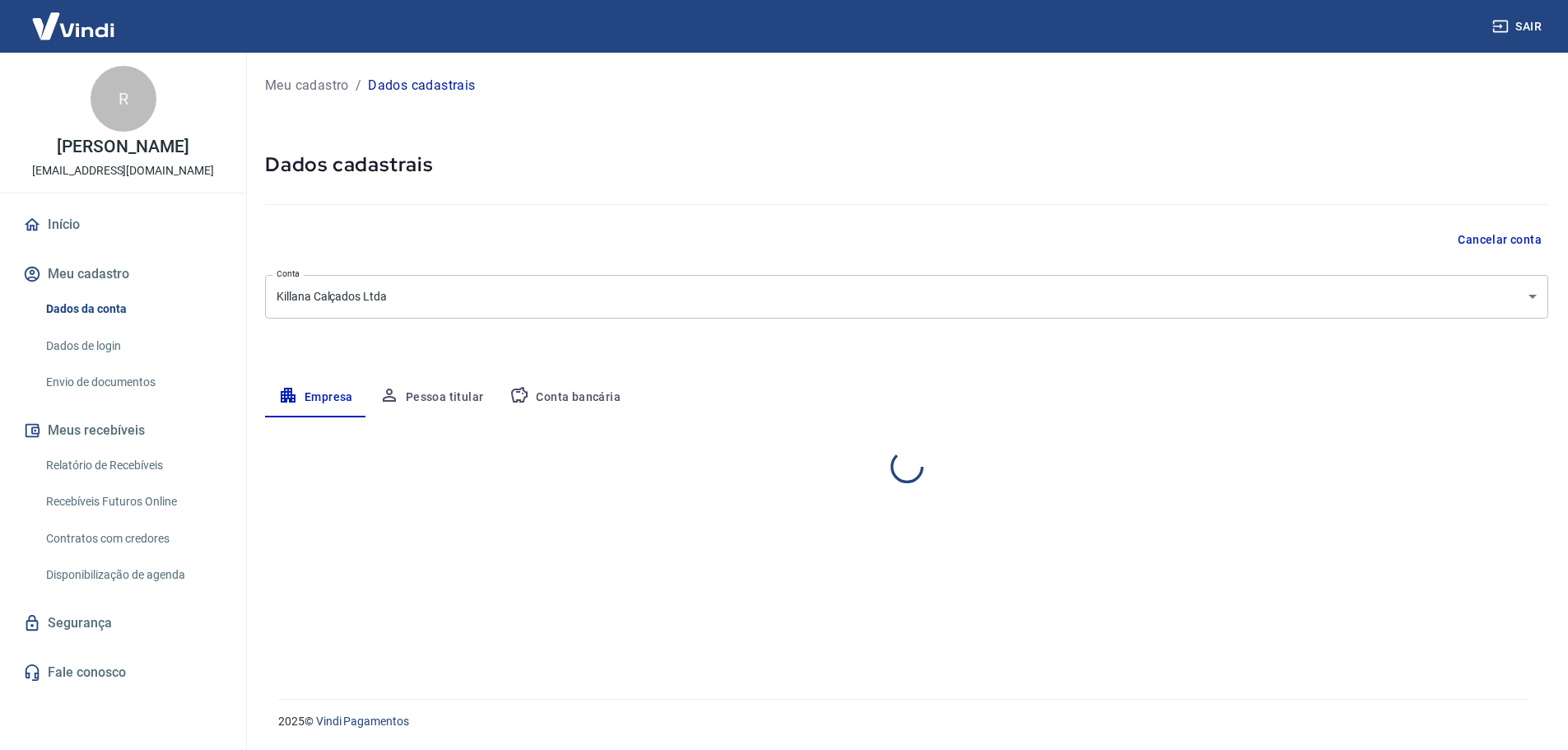
select select "RS"
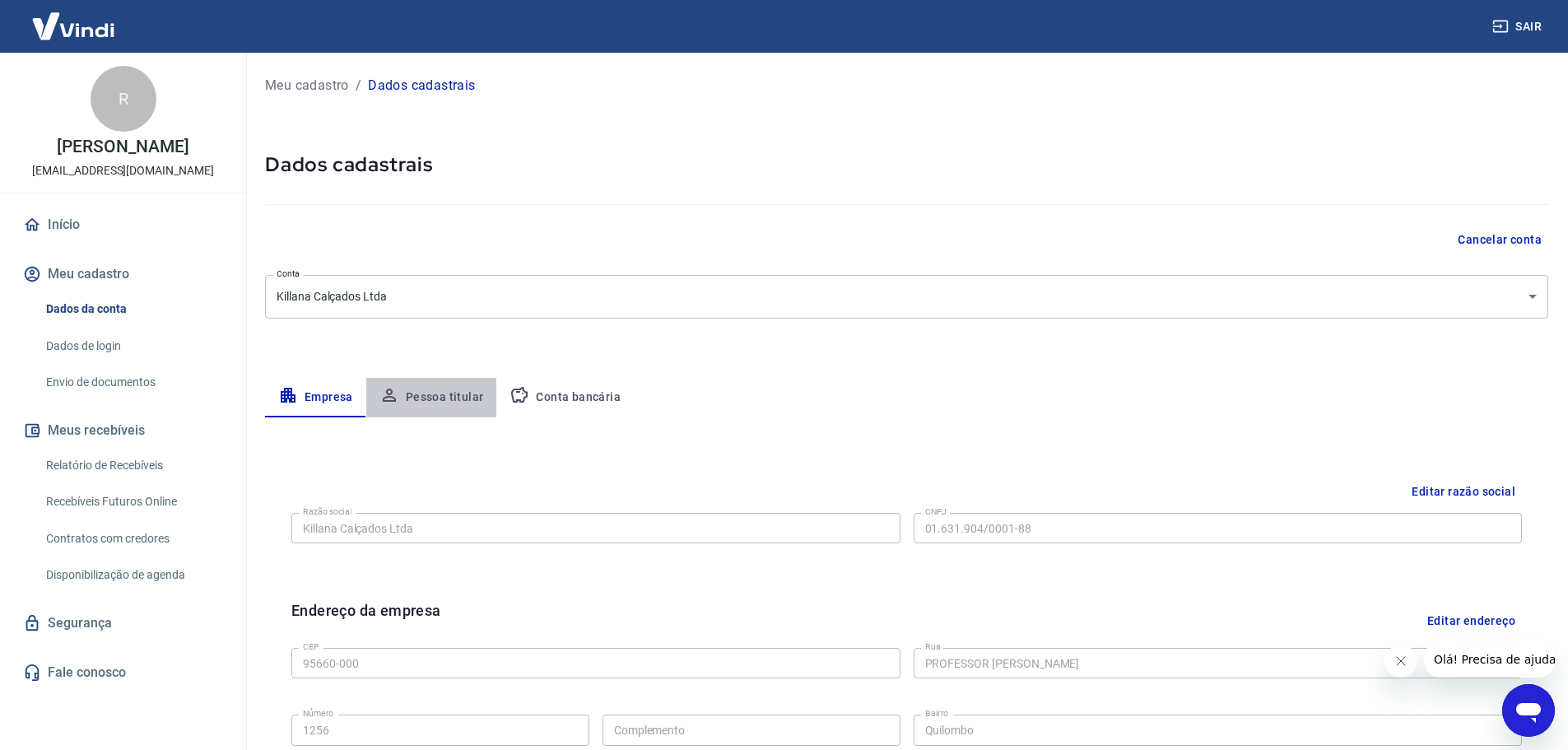
click at [433, 399] on button "Pessoa titular" at bounding box center [432, 398] width 131 height 39
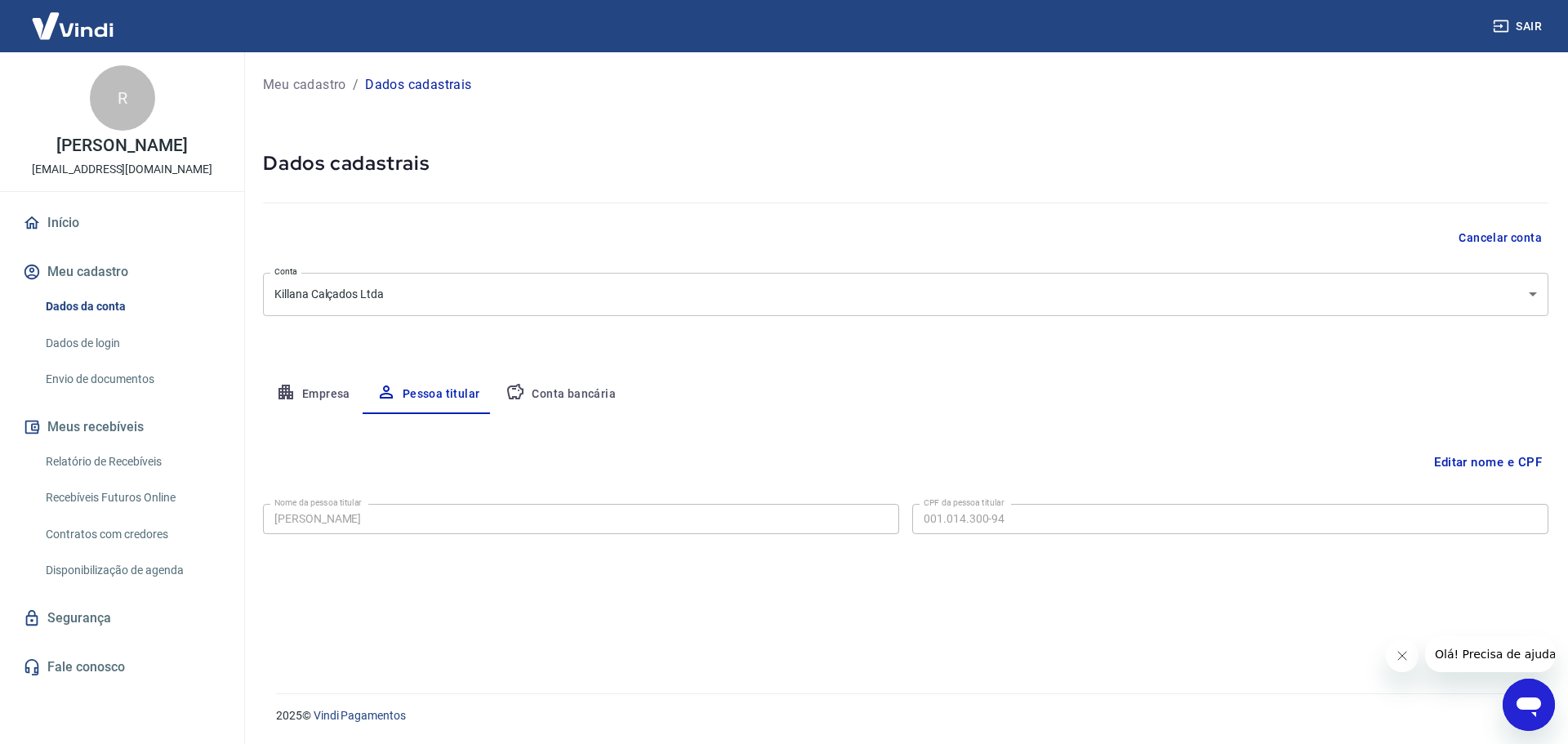
drag, startPoint x: 584, startPoint y: 396, endPoint x: 583, endPoint y: 404, distance: 8.1
click at [583, 404] on button "Conta bancária" at bounding box center [560, 394] width 137 height 39
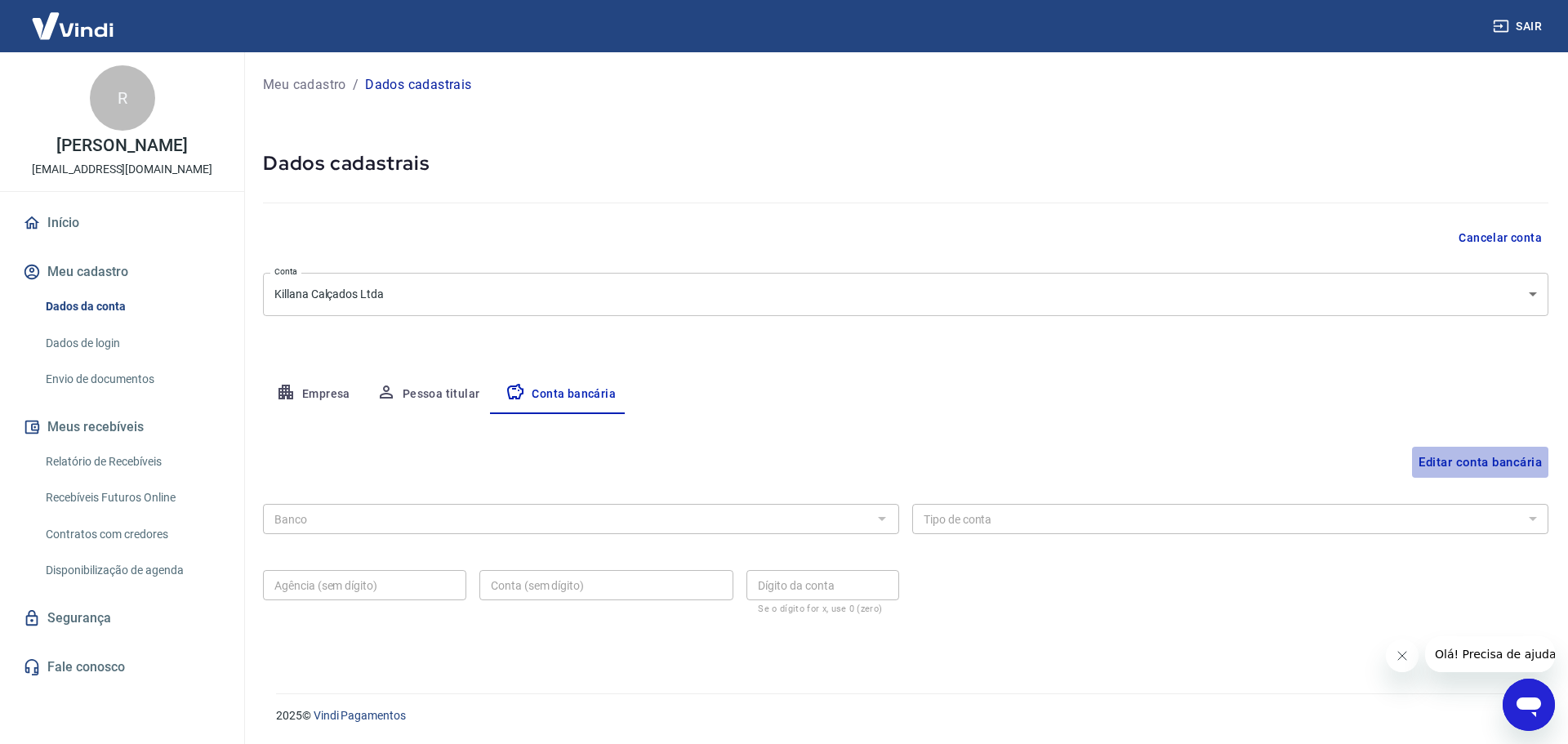
click at [1469, 469] on button "Editar conta bancária" at bounding box center [1481, 461] width 137 height 31
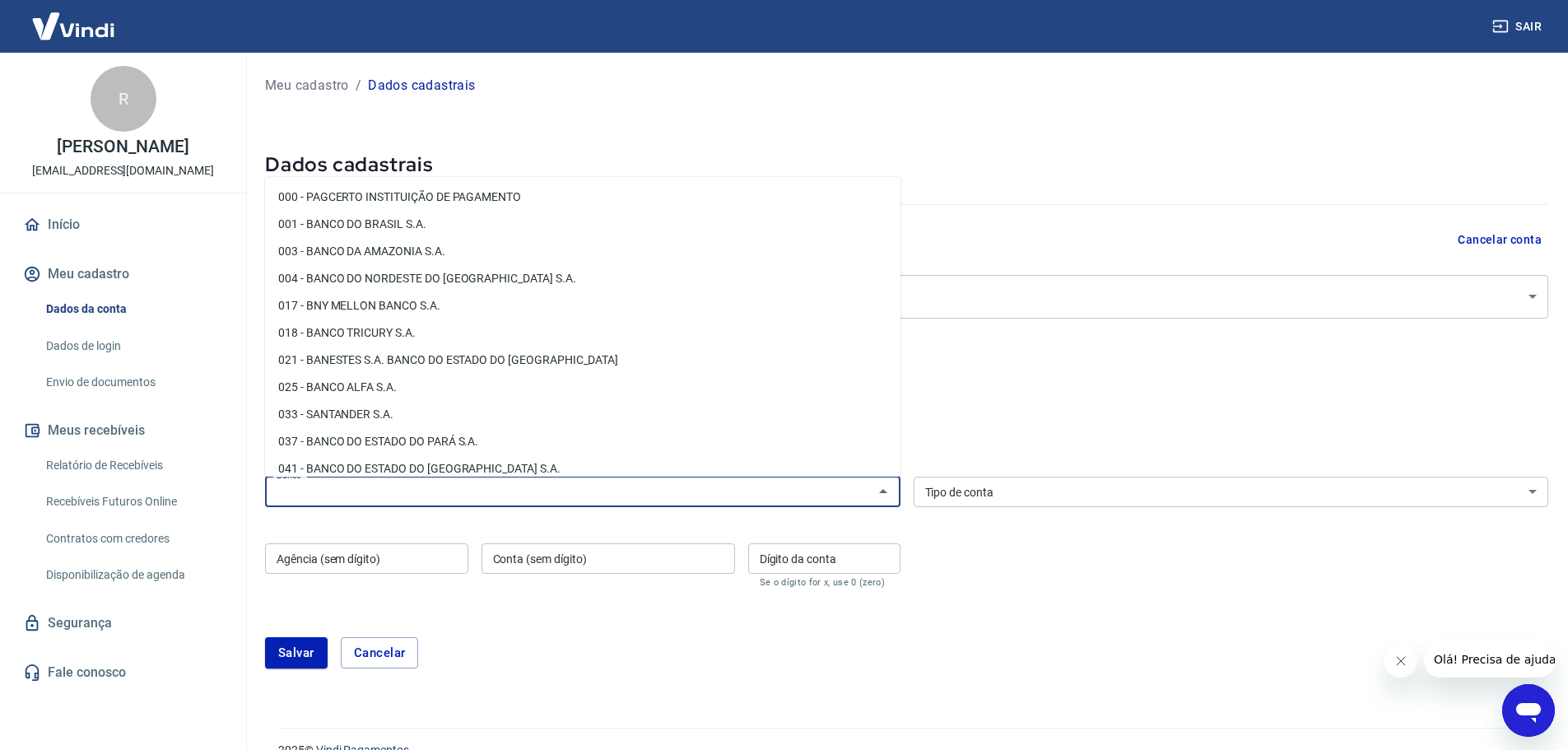
click at [847, 498] on input "Banco" at bounding box center [569, 491] width 598 height 21
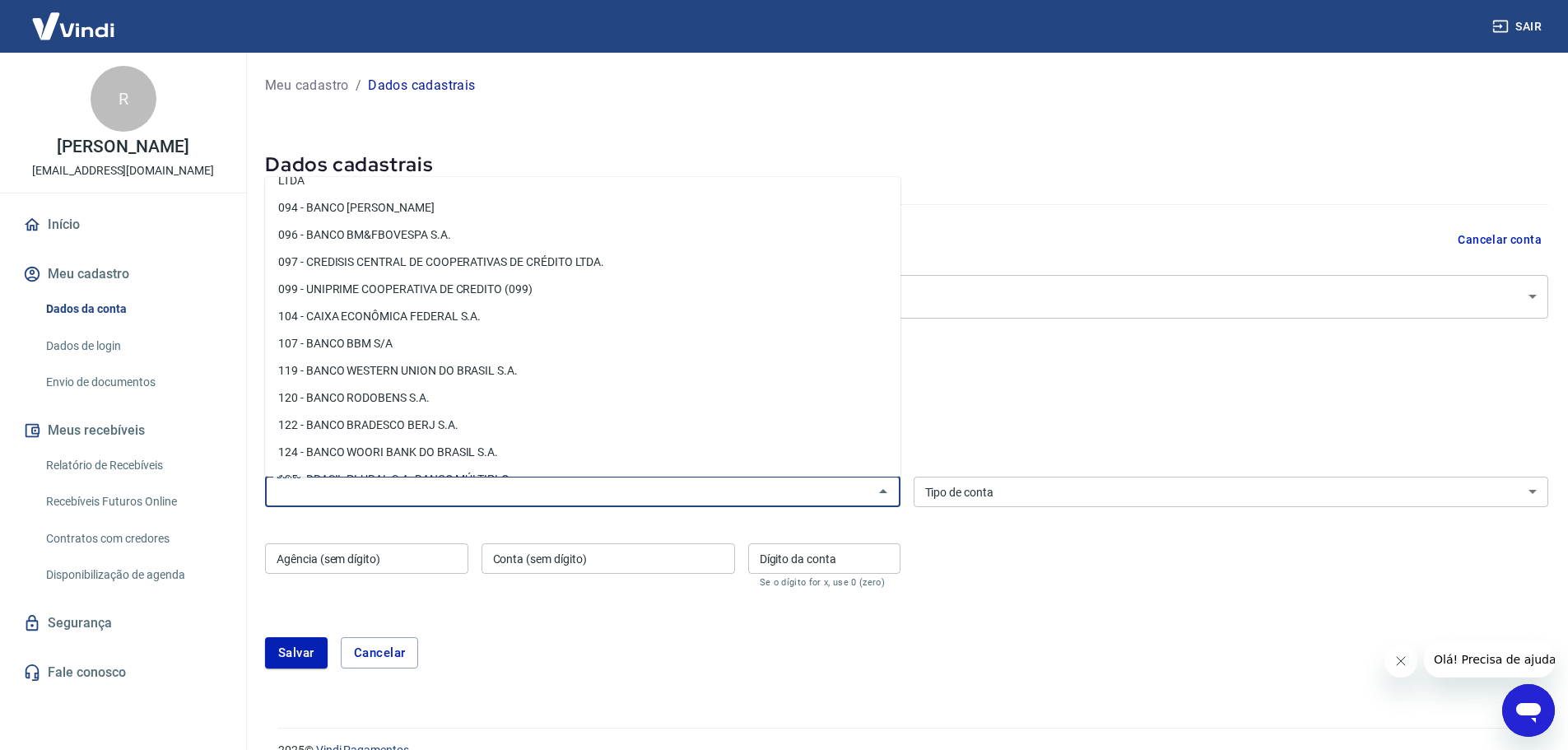
scroll to position [1399, 0]
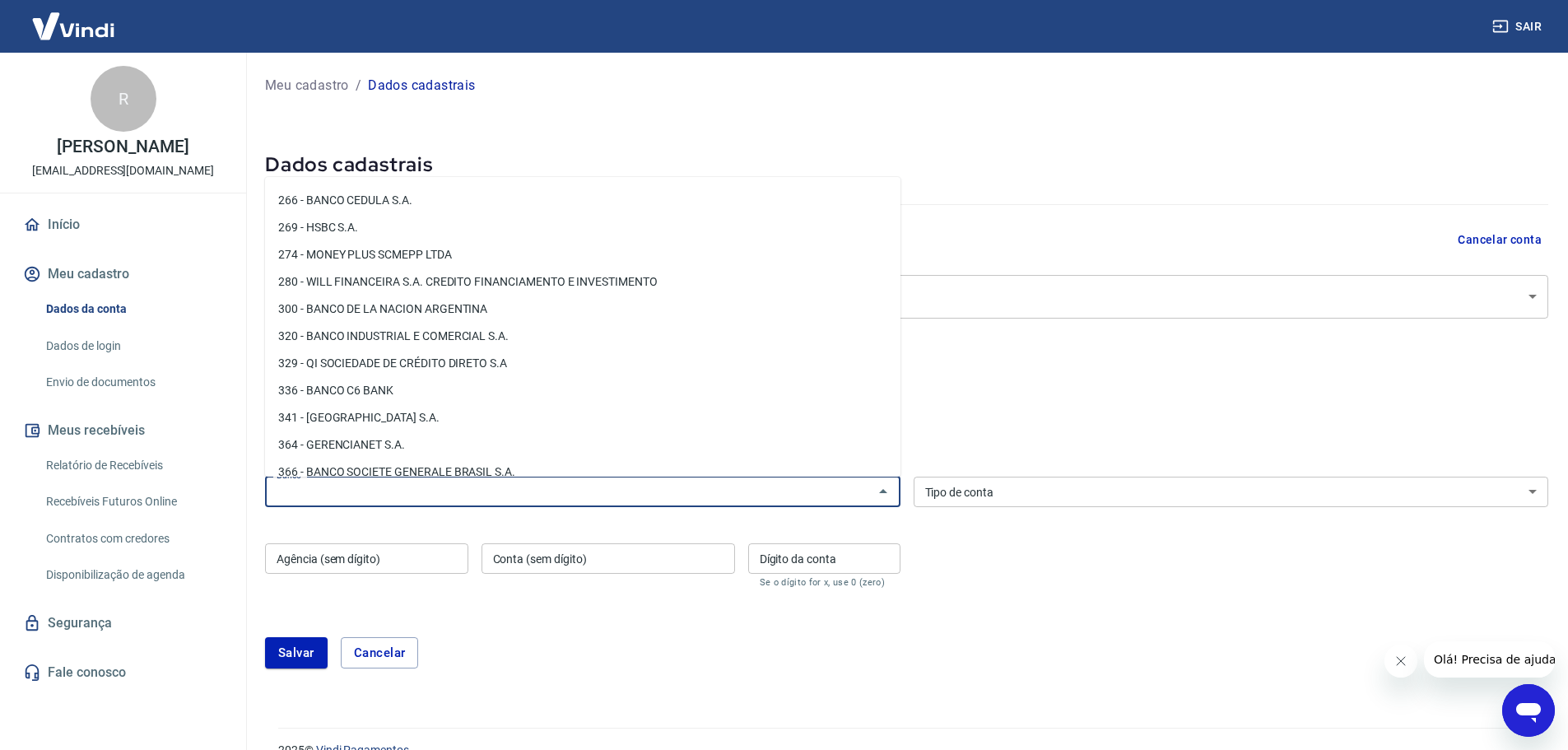
click at [343, 495] on input "Banco" at bounding box center [569, 491] width 598 height 21
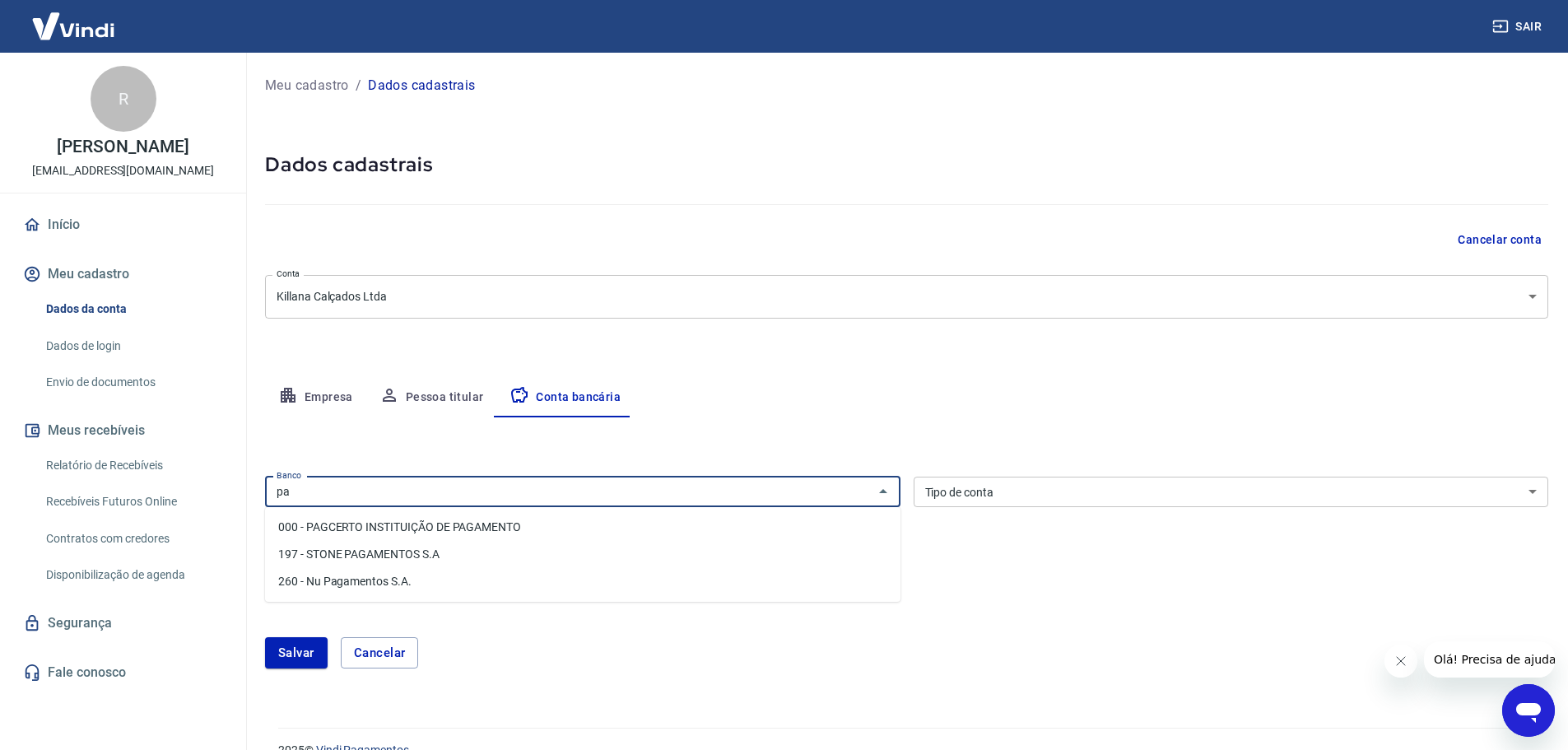
type input "p"
type input "290"
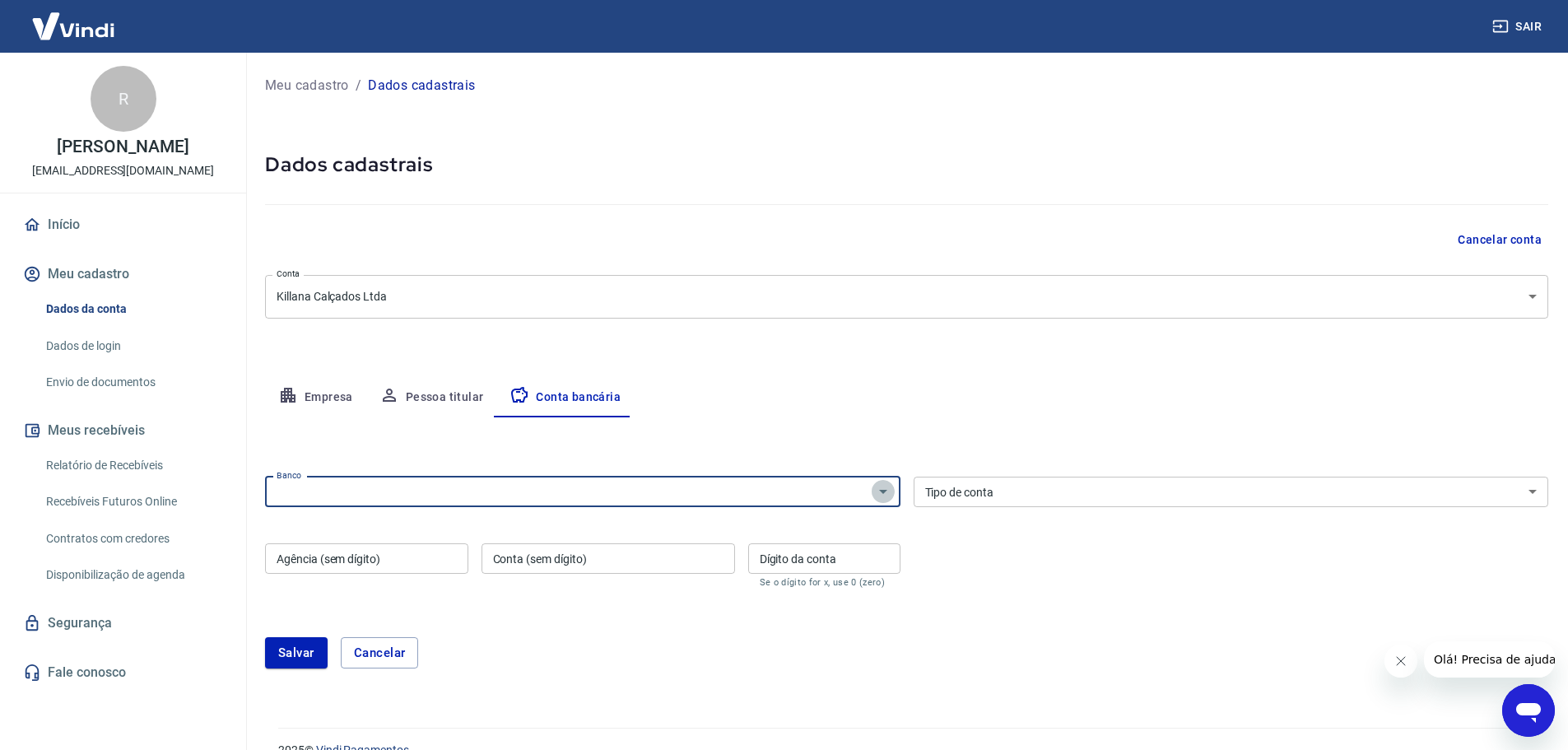
click at [882, 497] on icon "Abrir" at bounding box center [882, 490] width 20 height 20
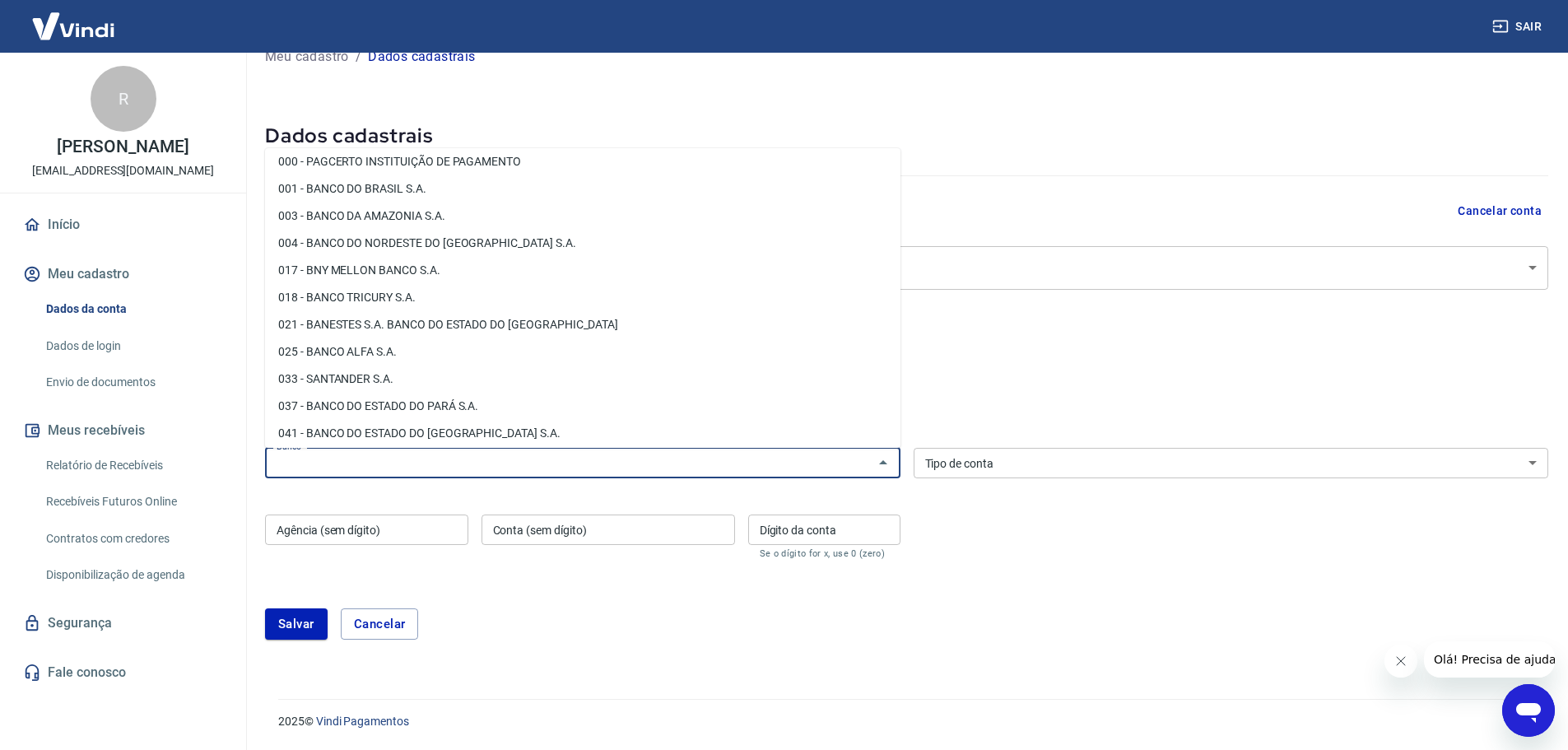
scroll to position [2439, 0]
